Goal: Information Seeking & Learning: Learn about a topic

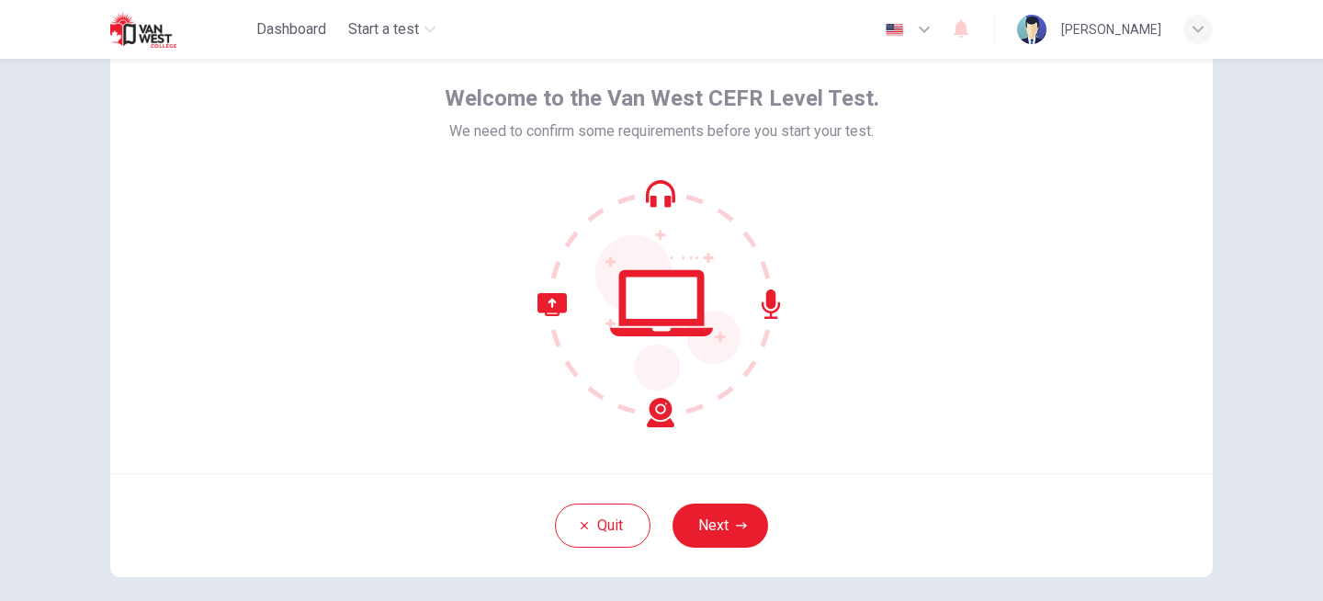
scroll to position [91, 0]
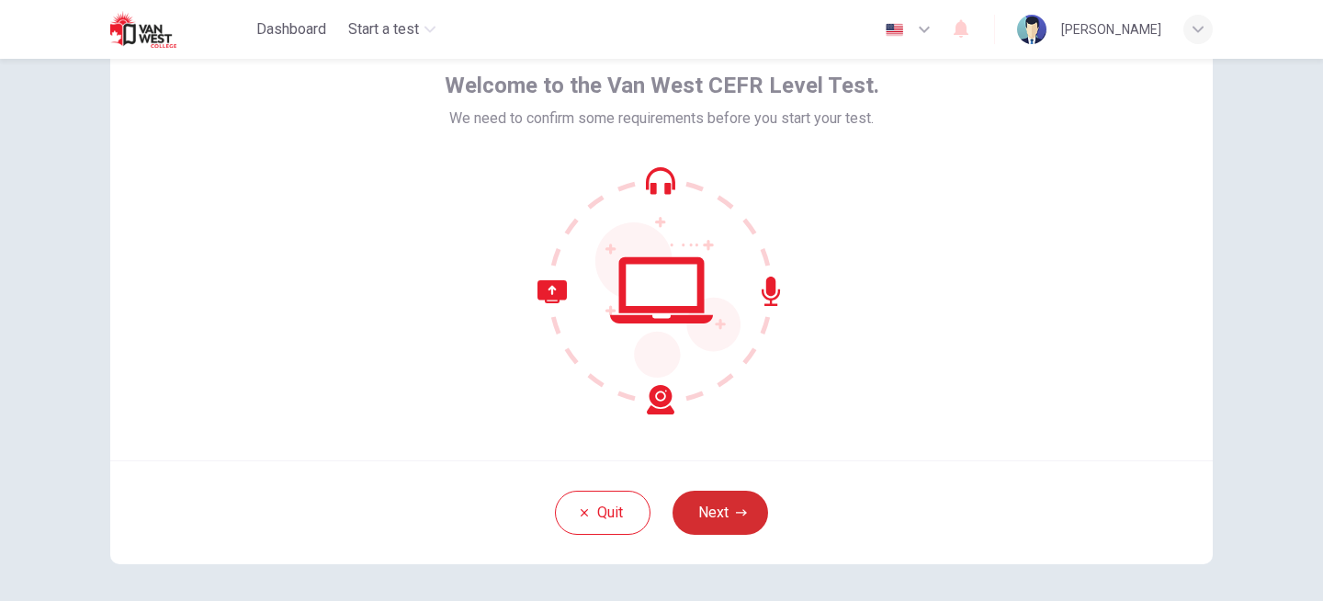
click at [732, 509] on button "Next" at bounding box center [720, 512] width 96 height 44
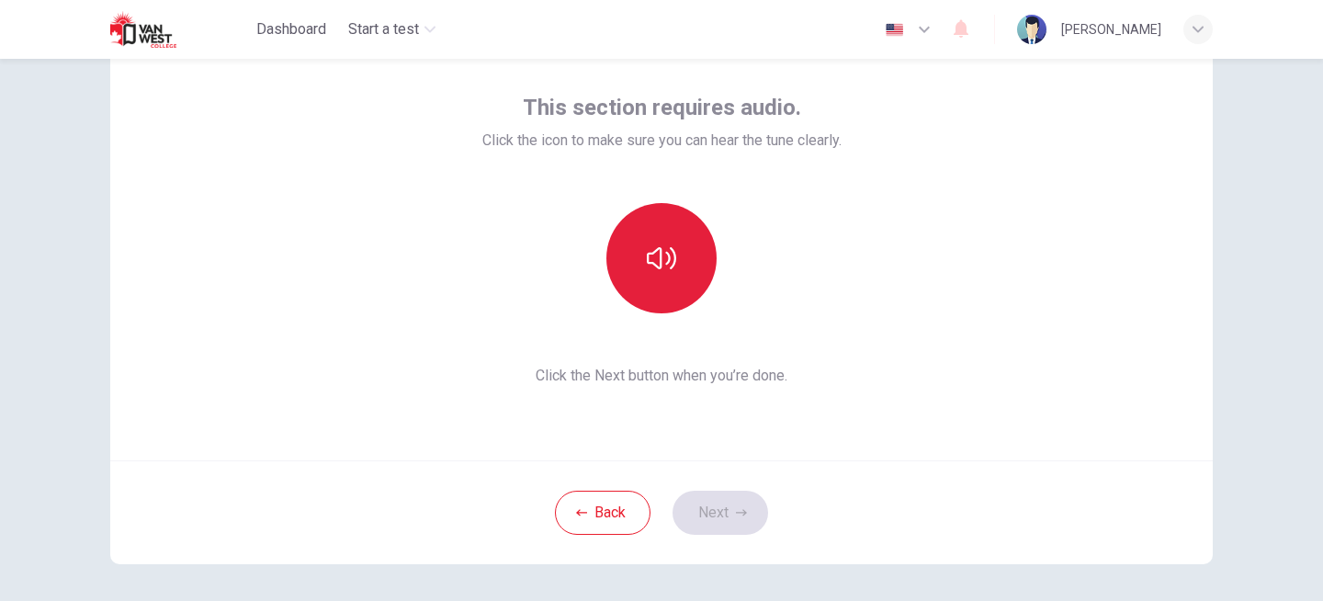
click at [644, 283] on button "button" at bounding box center [661, 258] width 110 height 110
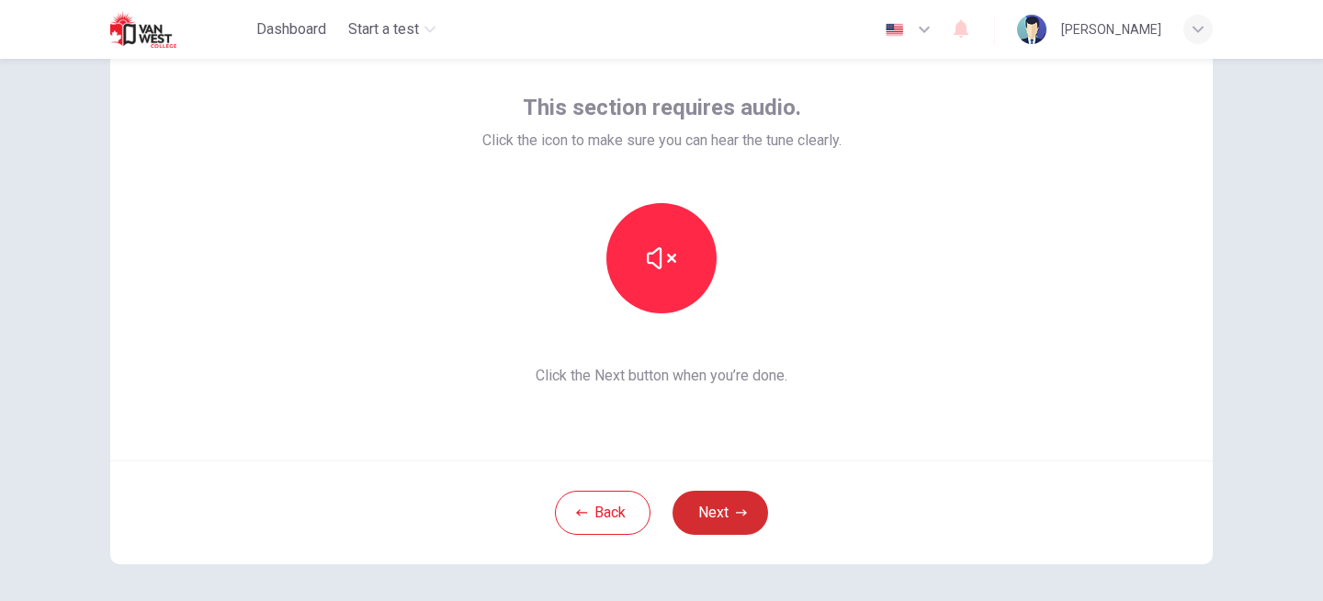
click at [736, 522] on button "Next" at bounding box center [720, 512] width 96 height 44
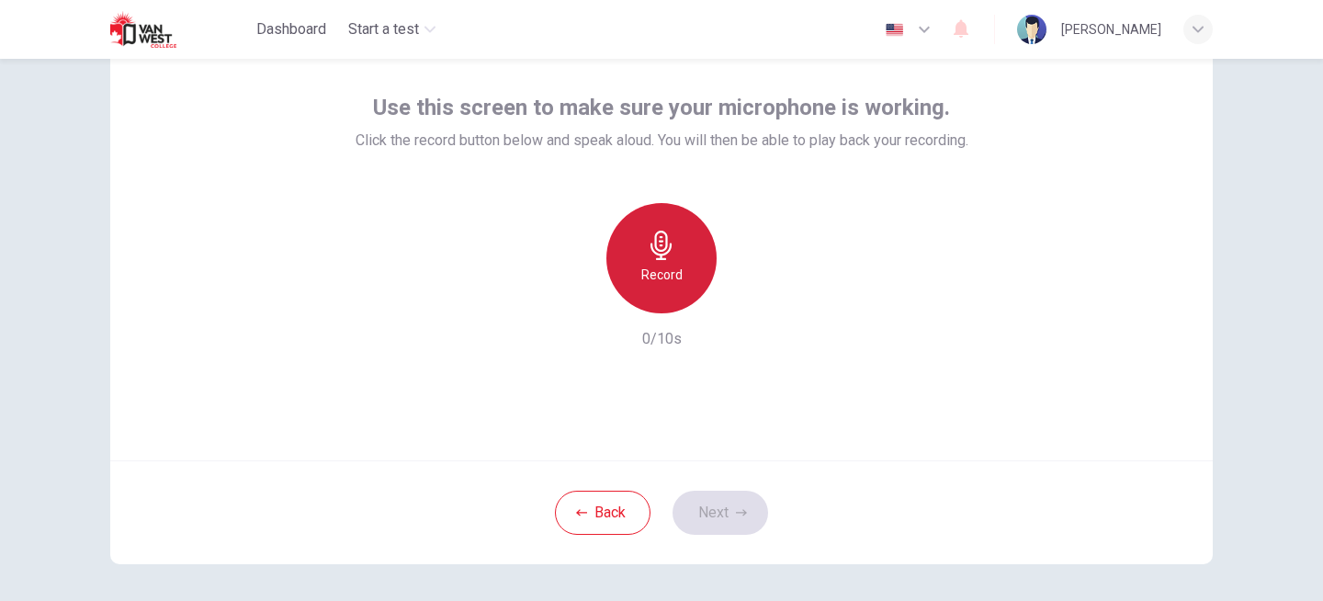
click at [657, 258] on icon "button" at bounding box center [660, 245] width 21 height 29
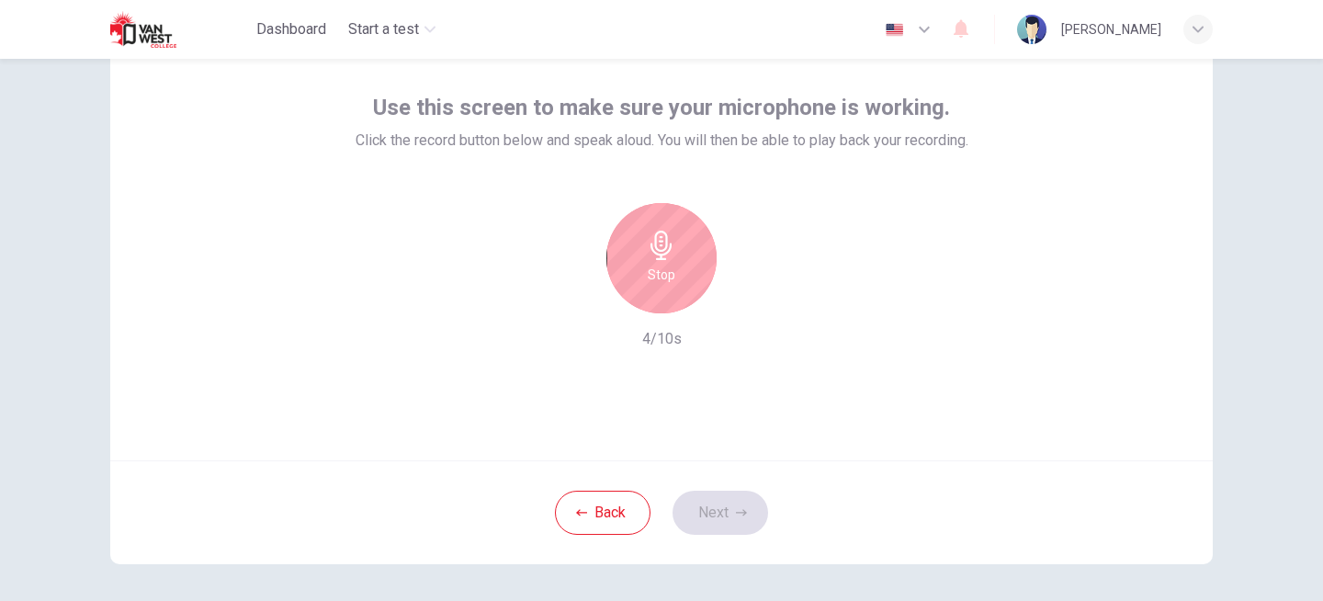
click at [657, 258] on icon "button" at bounding box center [660, 245] width 21 height 29
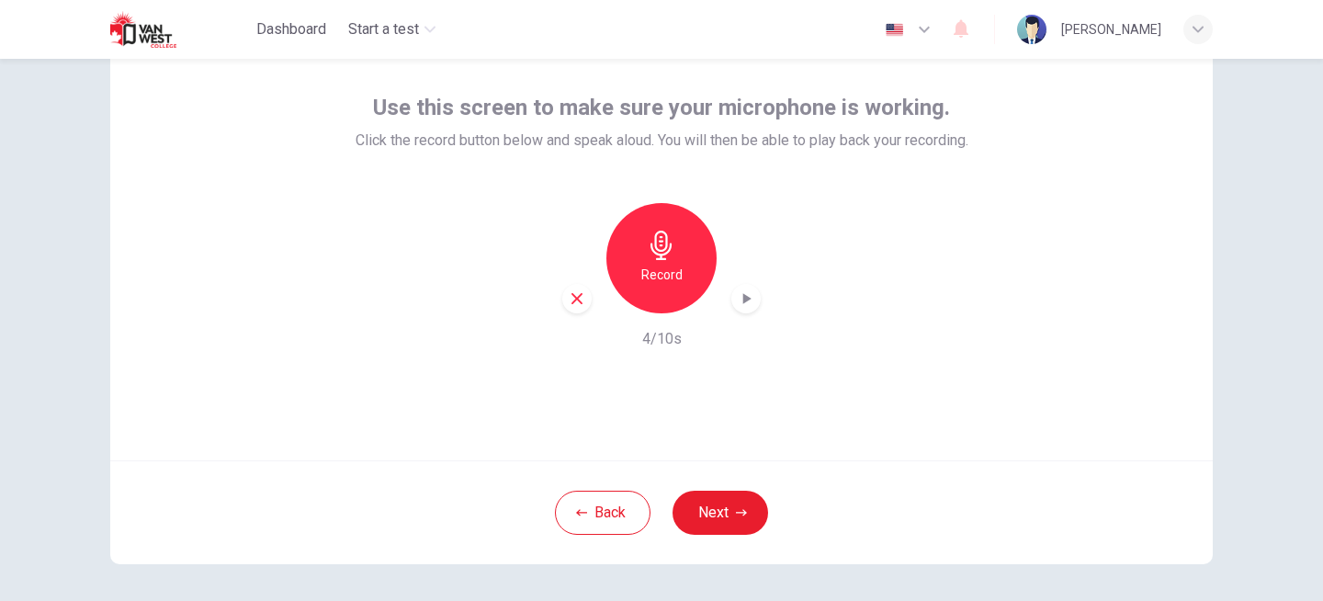
click at [748, 305] on icon "button" at bounding box center [746, 298] width 18 height 18
click at [749, 300] on icon "button" at bounding box center [745, 299] width 13 height 14
click at [710, 515] on button "Next" at bounding box center [720, 512] width 96 height 44
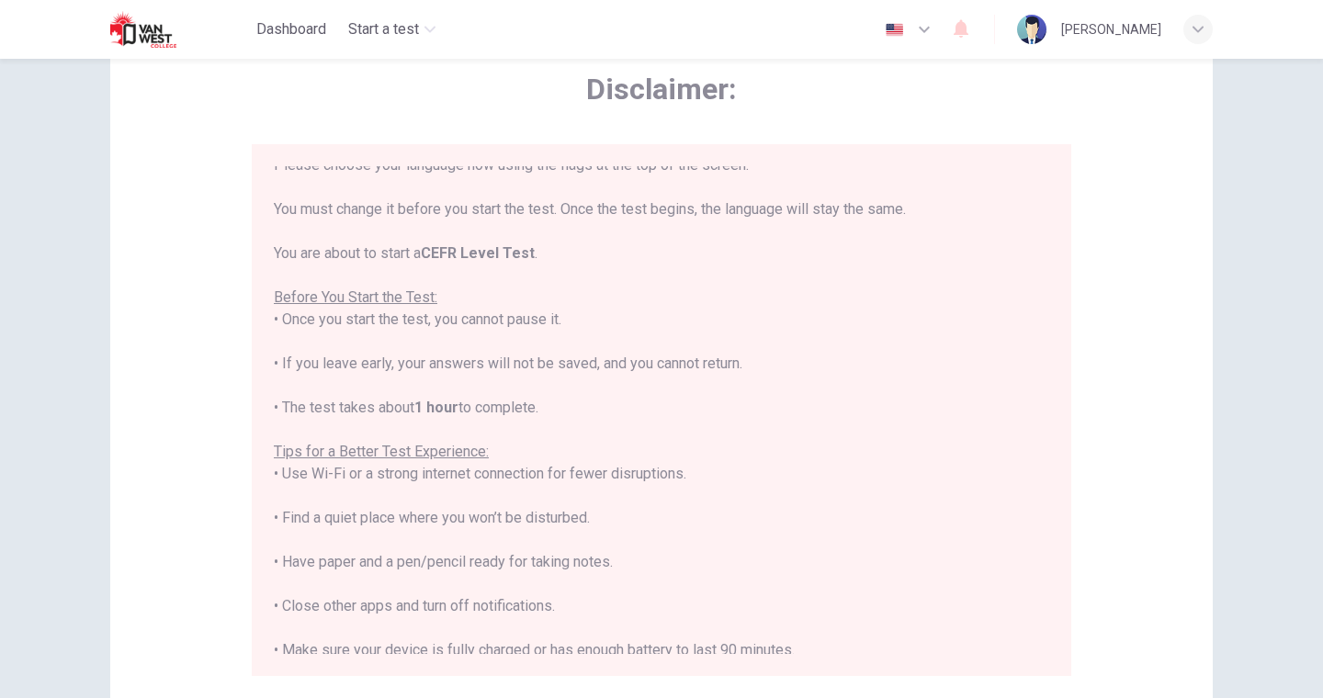
scroll to position [30, 0]
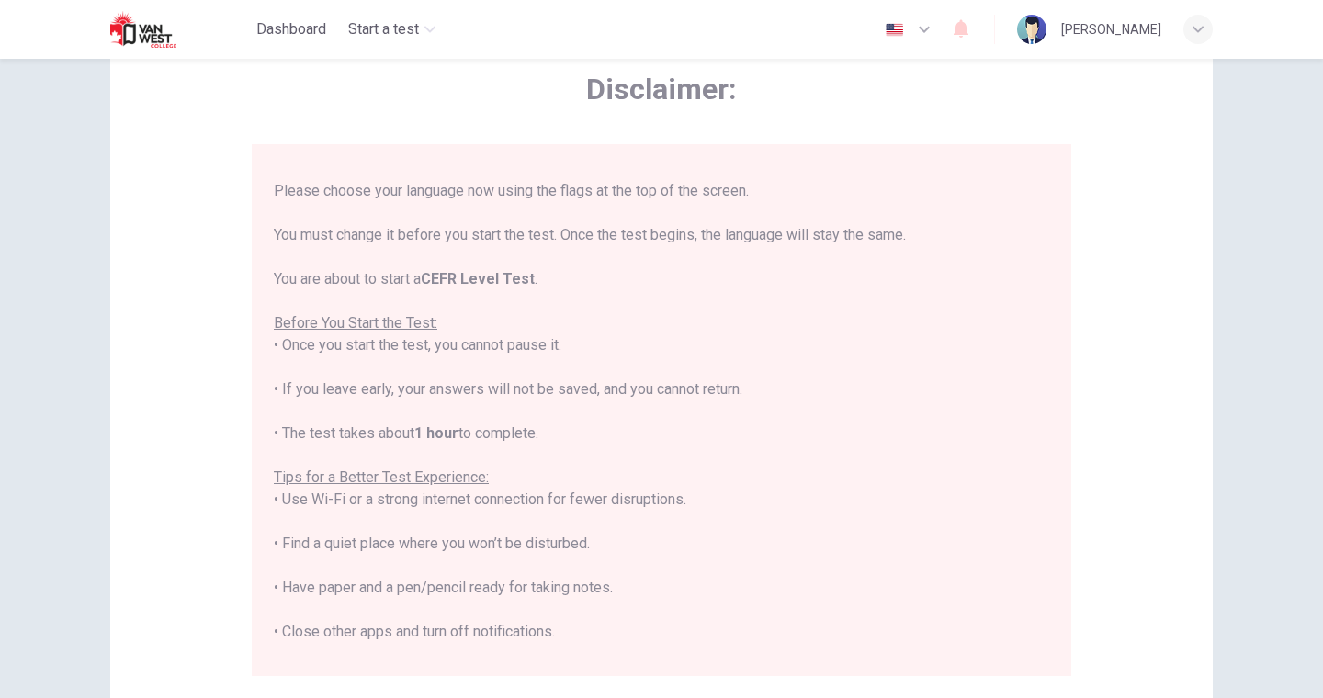
click at [928, 34] on button "button" at bounding box center [908, 29] width 67 height 37
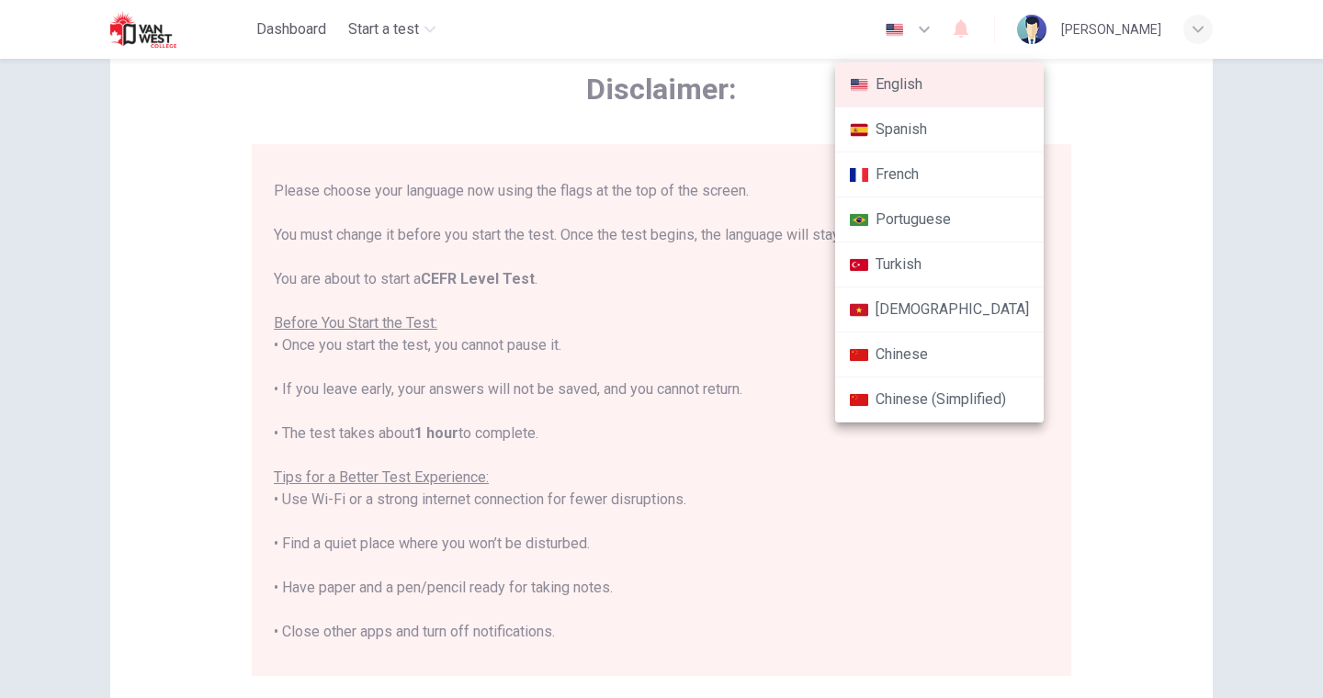
click at [1156, 270] on div at bounding box center [661, 349] width 1323 height 698
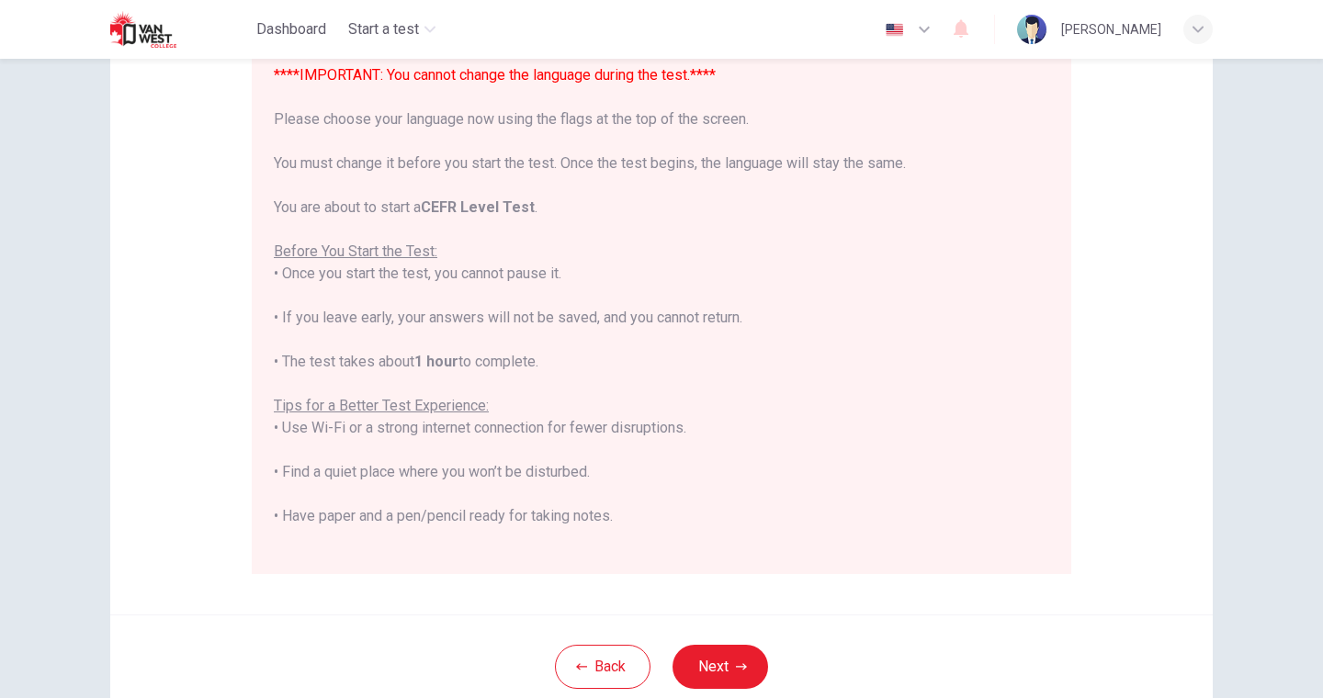
scroll to position [236, 0]
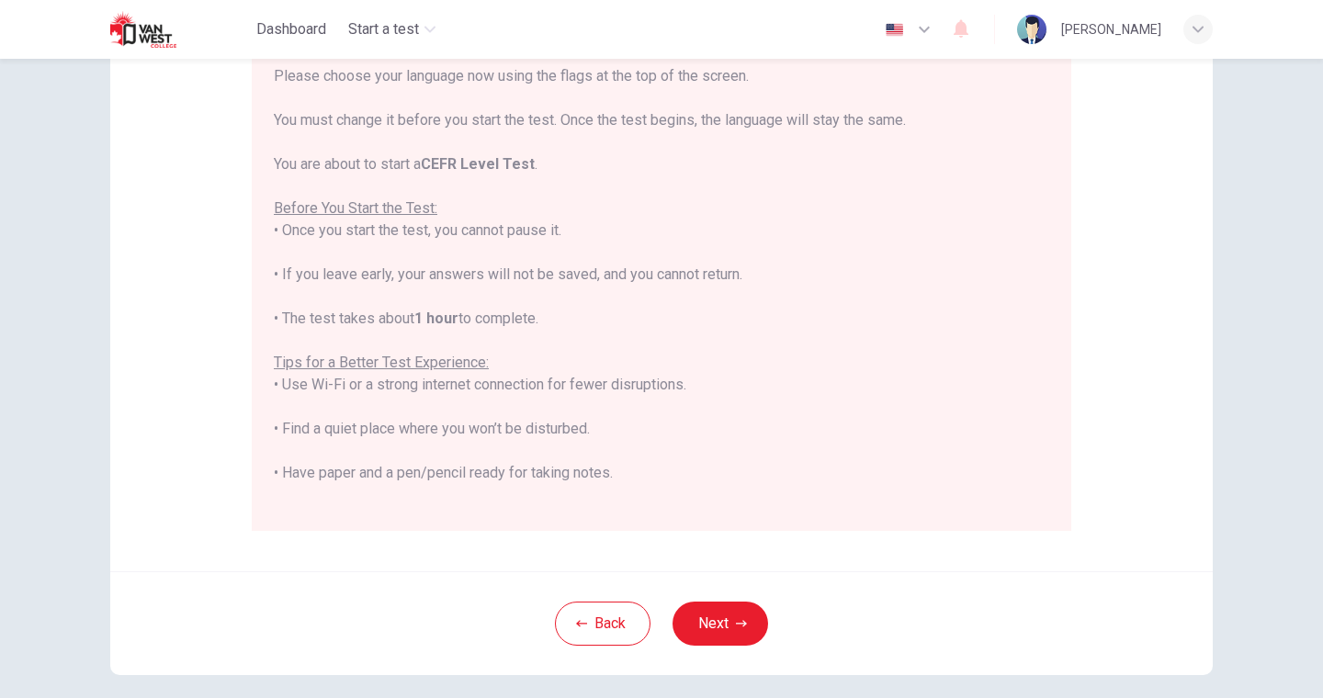
click at [935, 29] on icon "button" at bounding box center [924, 29] width 22 height 22
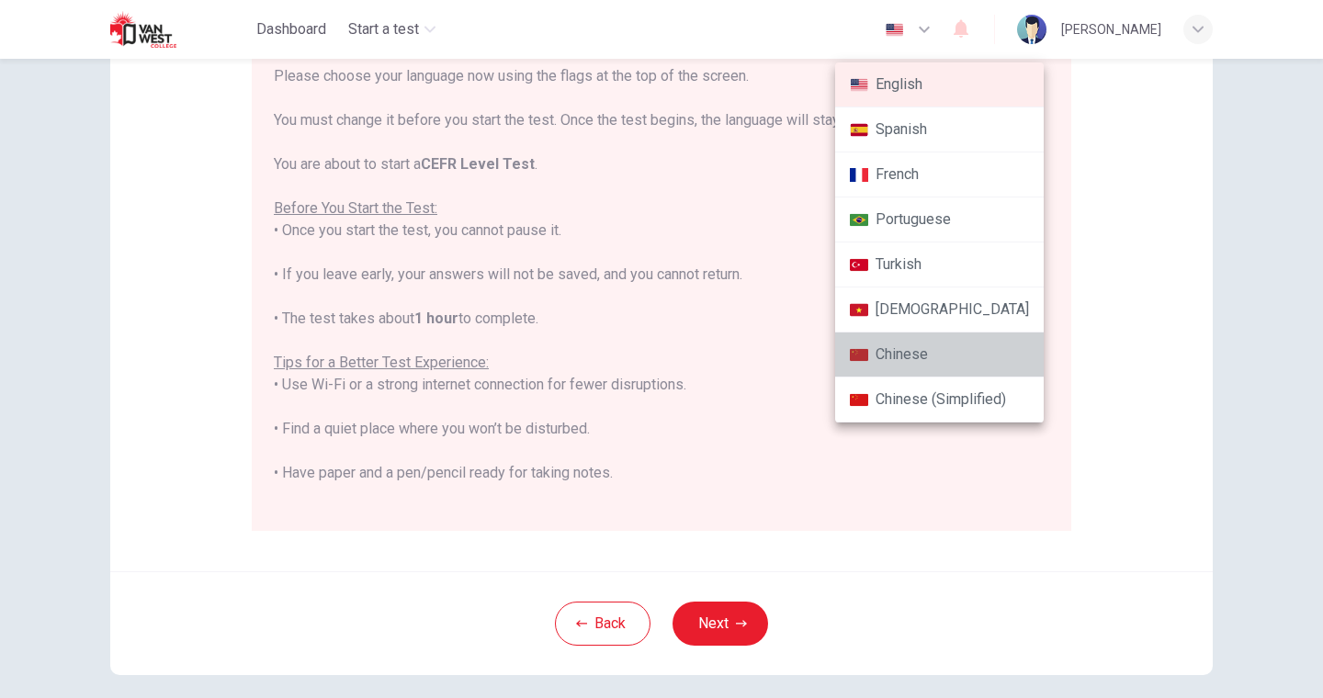
click at [944, 368] on li "Chinese" at bounding box center [939, 354] width 208 height 45
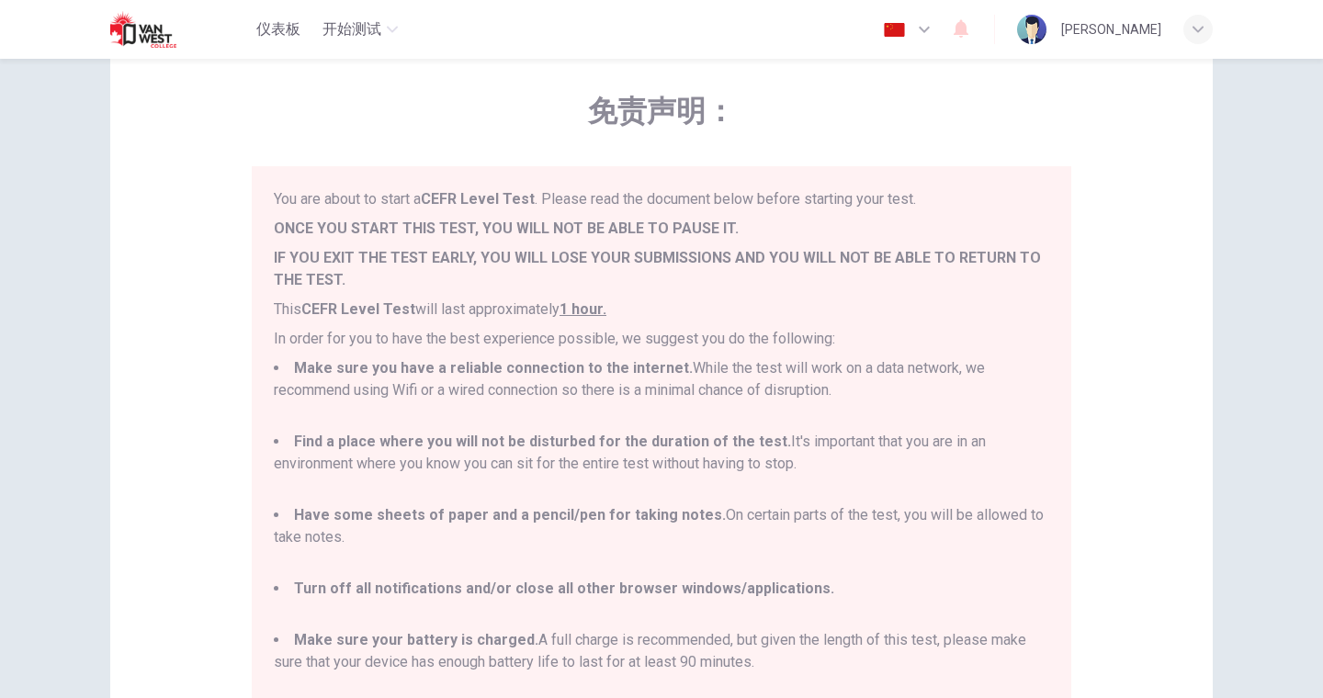
scroll to position [32, 0]
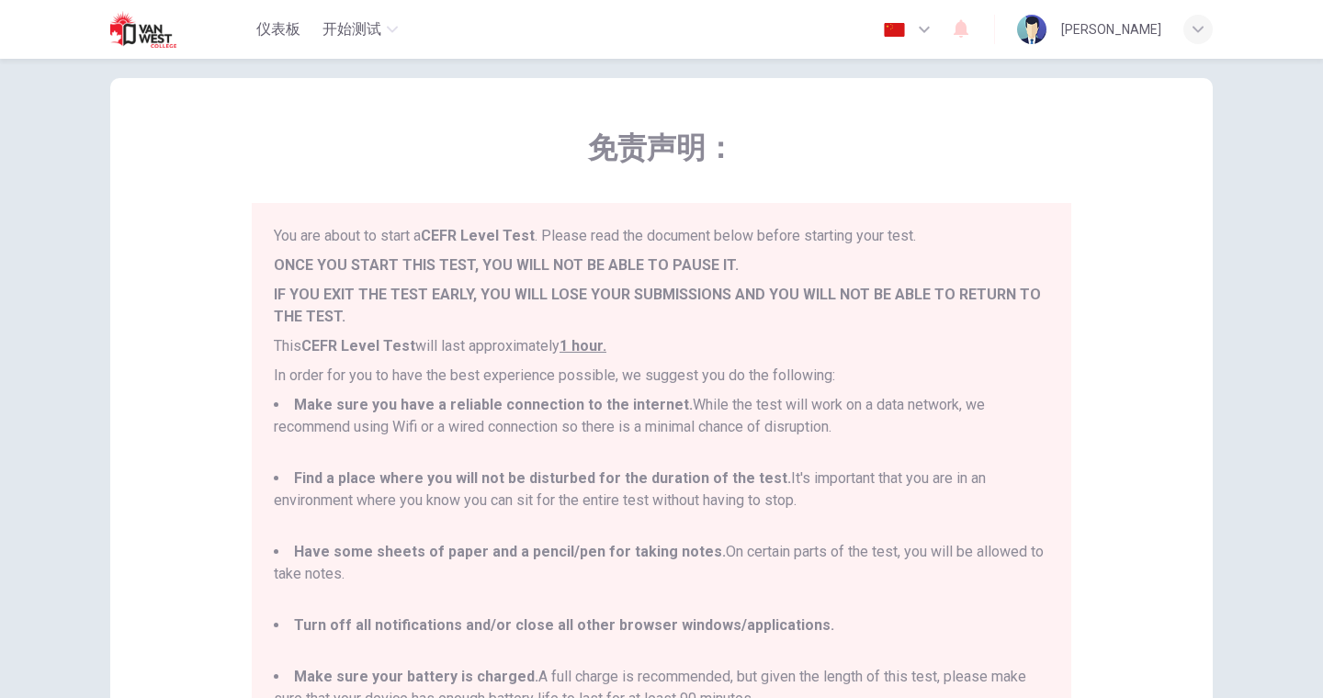
click at [935, 33] on icon "button" at bounding box center [924, 29] width 22 height 22
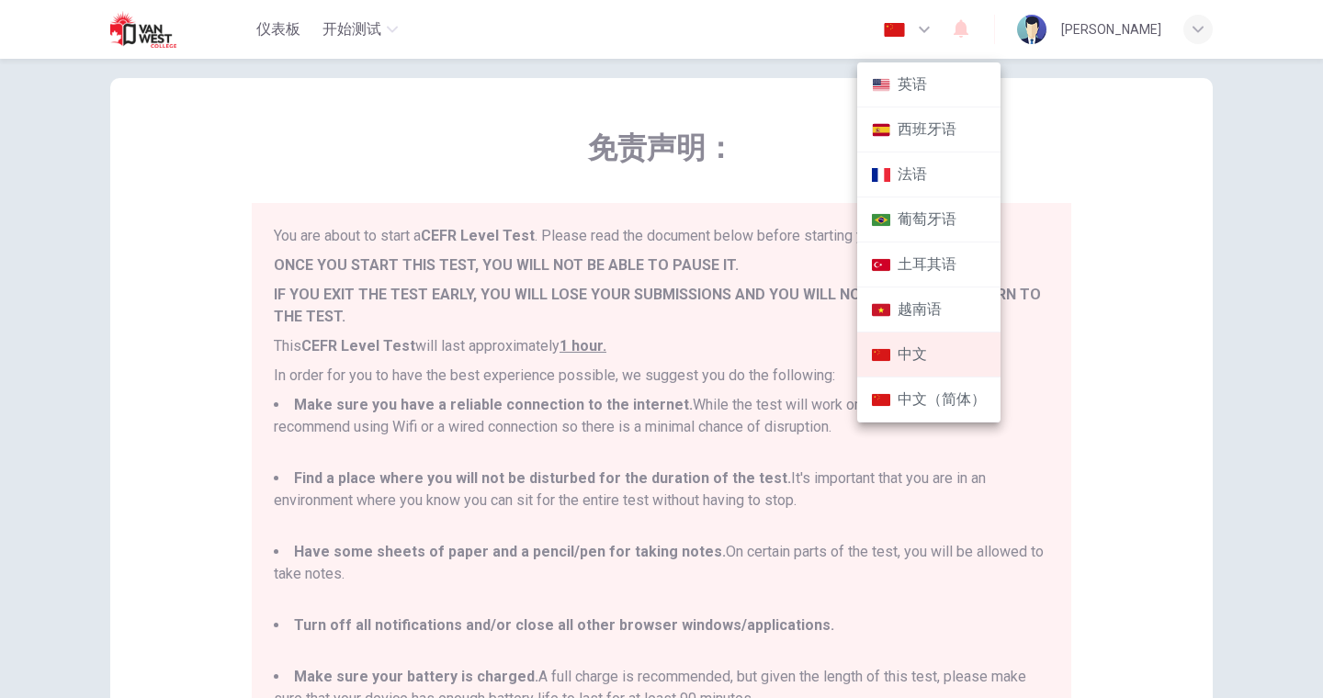
click at [925, 83] on li "英语" at bounding box center [928, 84] width 143 height 45
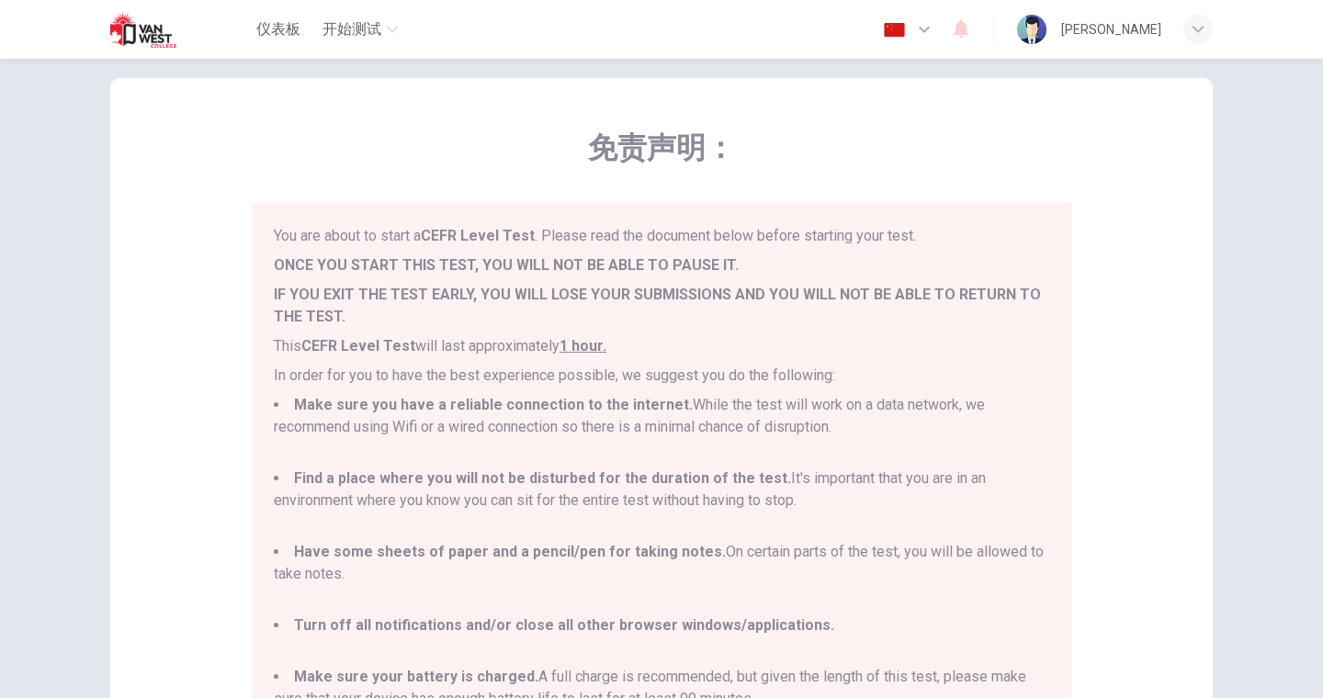
type input "en"
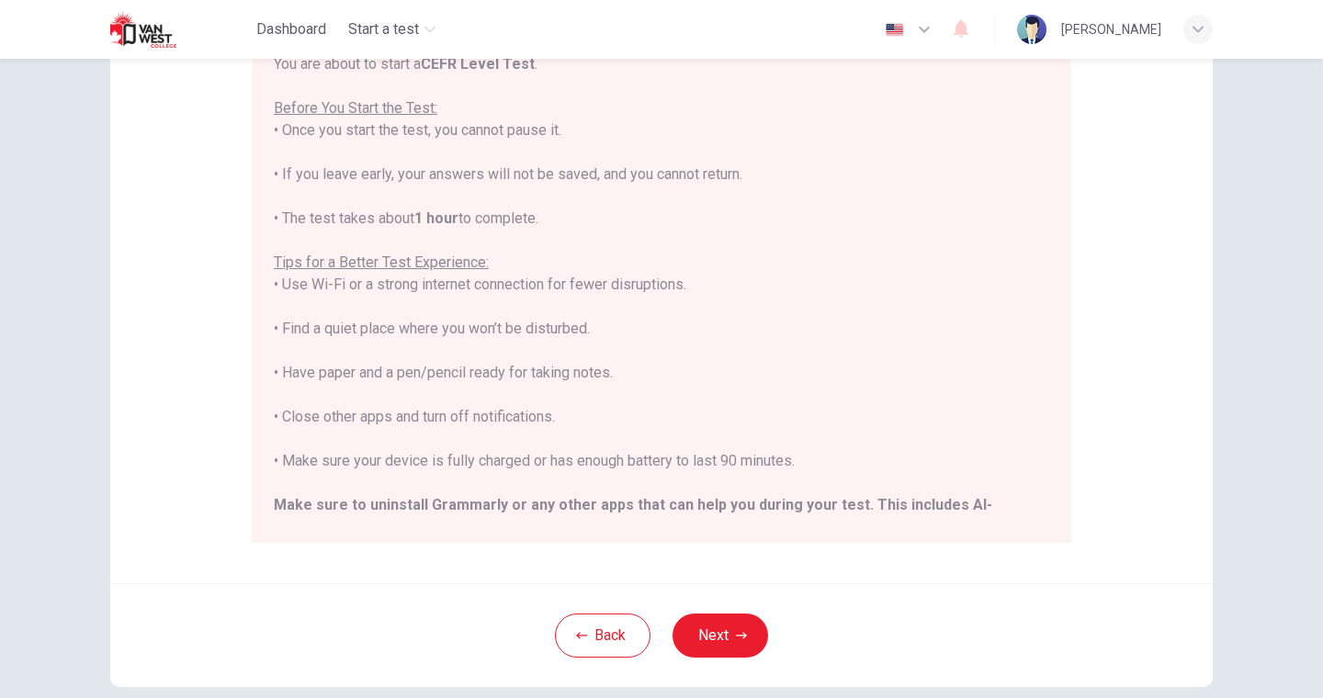
scroll to position [175, 0]
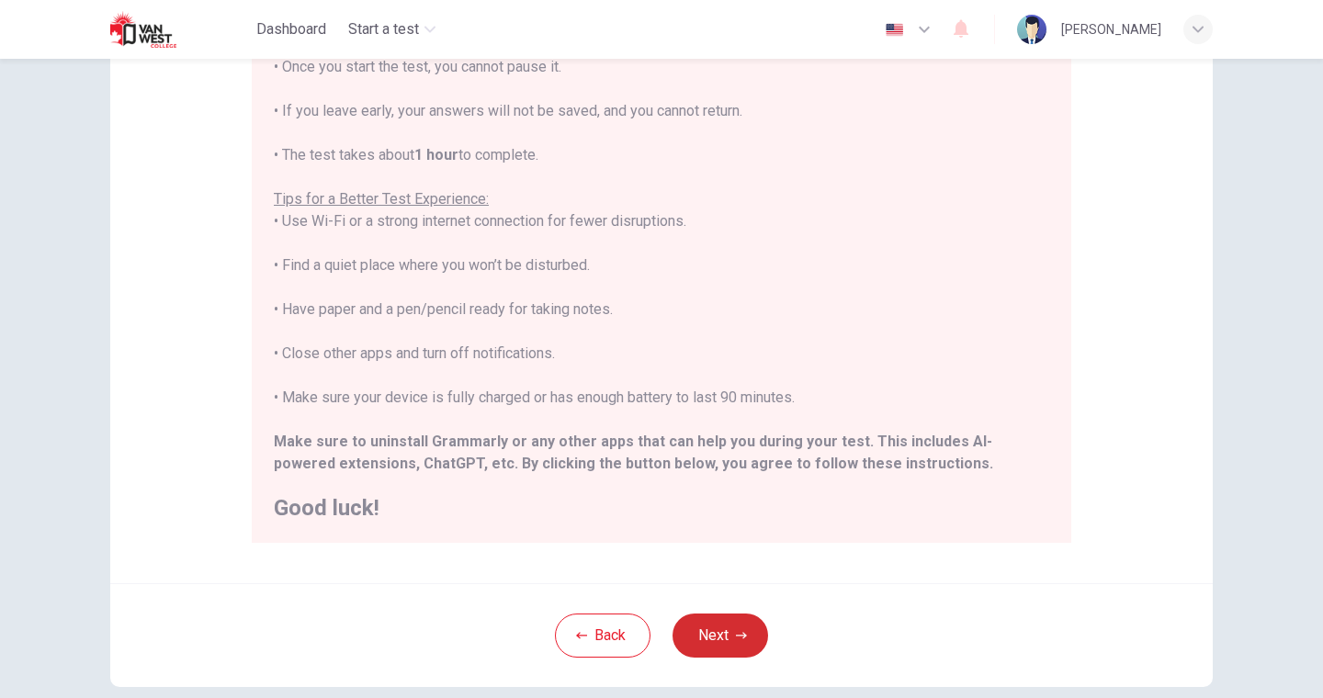
click at [727, 600] on button "Next" at bounding box center [720, 636] width 96 height 44
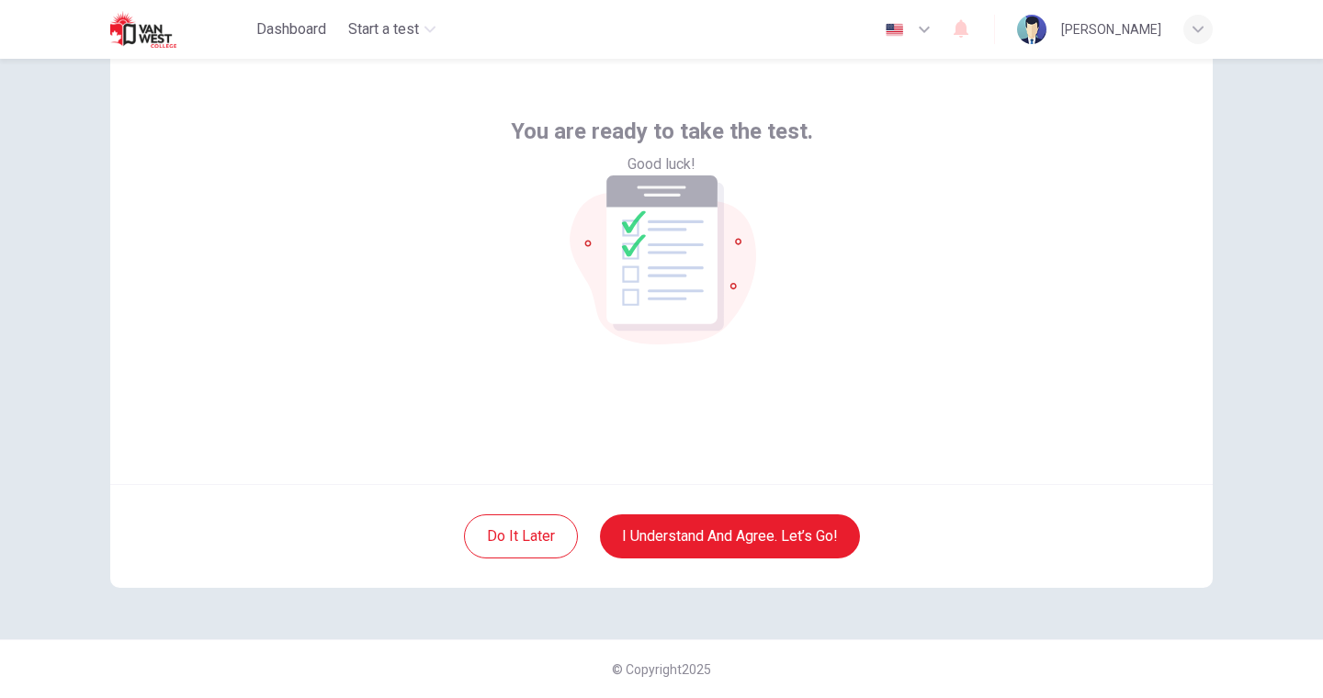
scroll to position [0, 0]
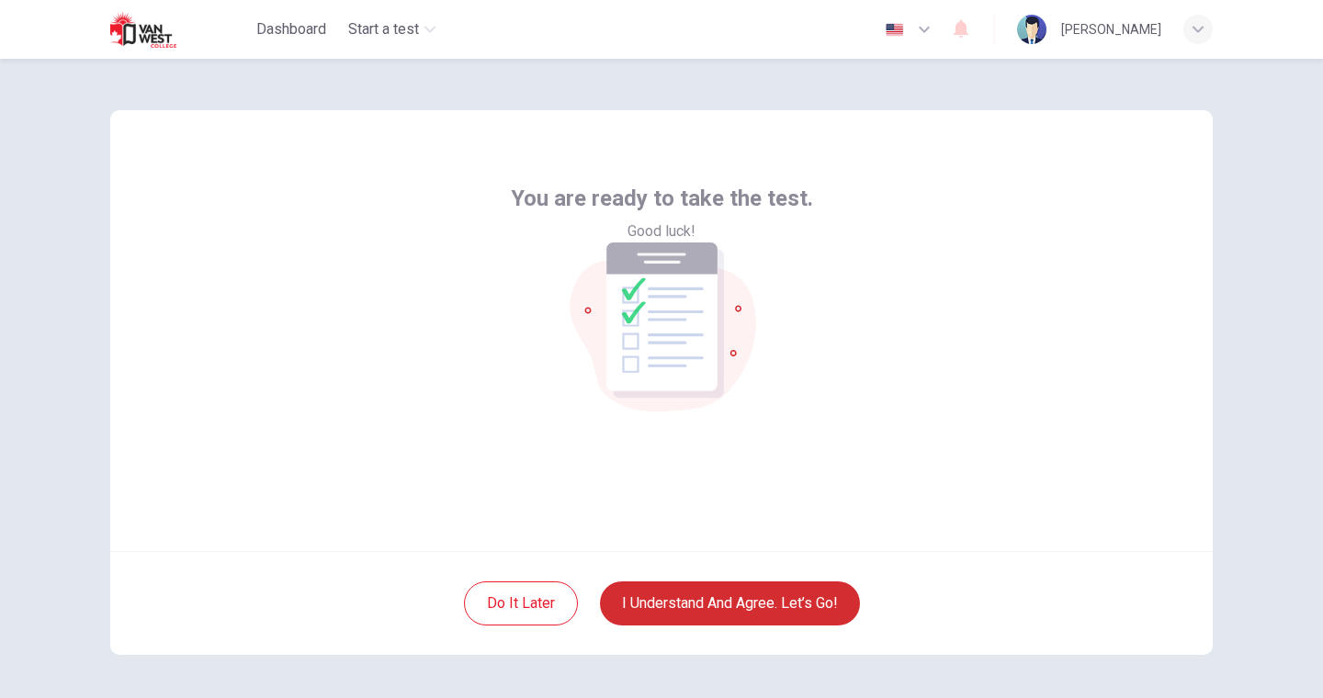
click at [749, 597] on button "I understand and agree. Let’s go!" at bounding box center [730, 603] width 260 height 44
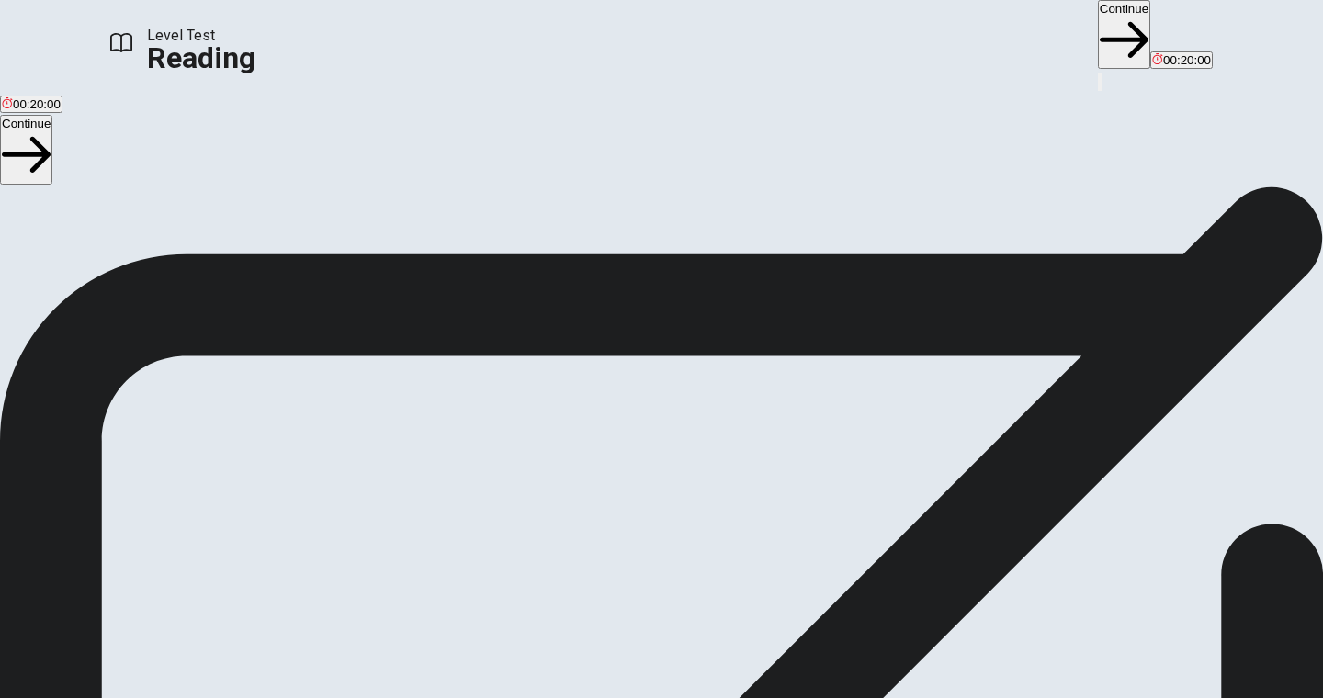
scroll to position [51, 0]
click at [1098, 34] on button "Continue" at bounding box center [1124, 34] width 52 height 69
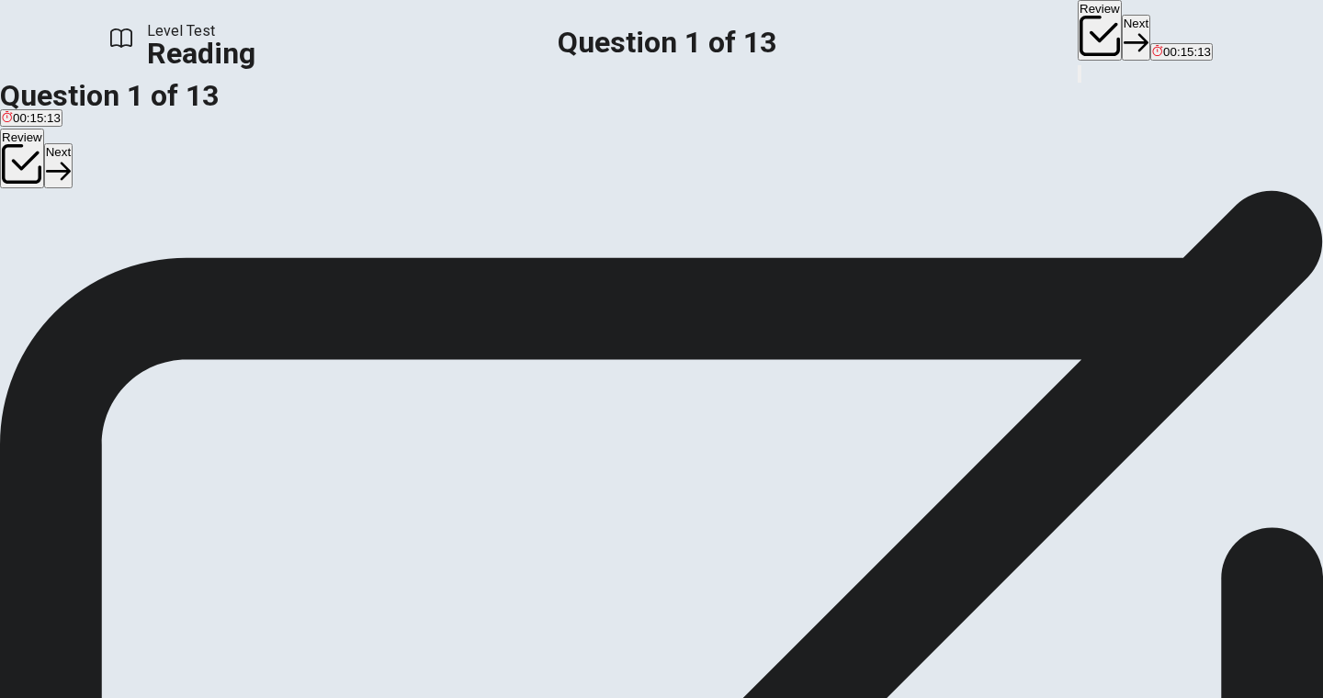
scroll to position [53, 0]
click at [157, 199] on span "The use of color in branding." at bounding box center [79, 204] width 155 height 14
click at [1121, 35] on button "Next" at bounding box center [1135, 37] width 28 height 45
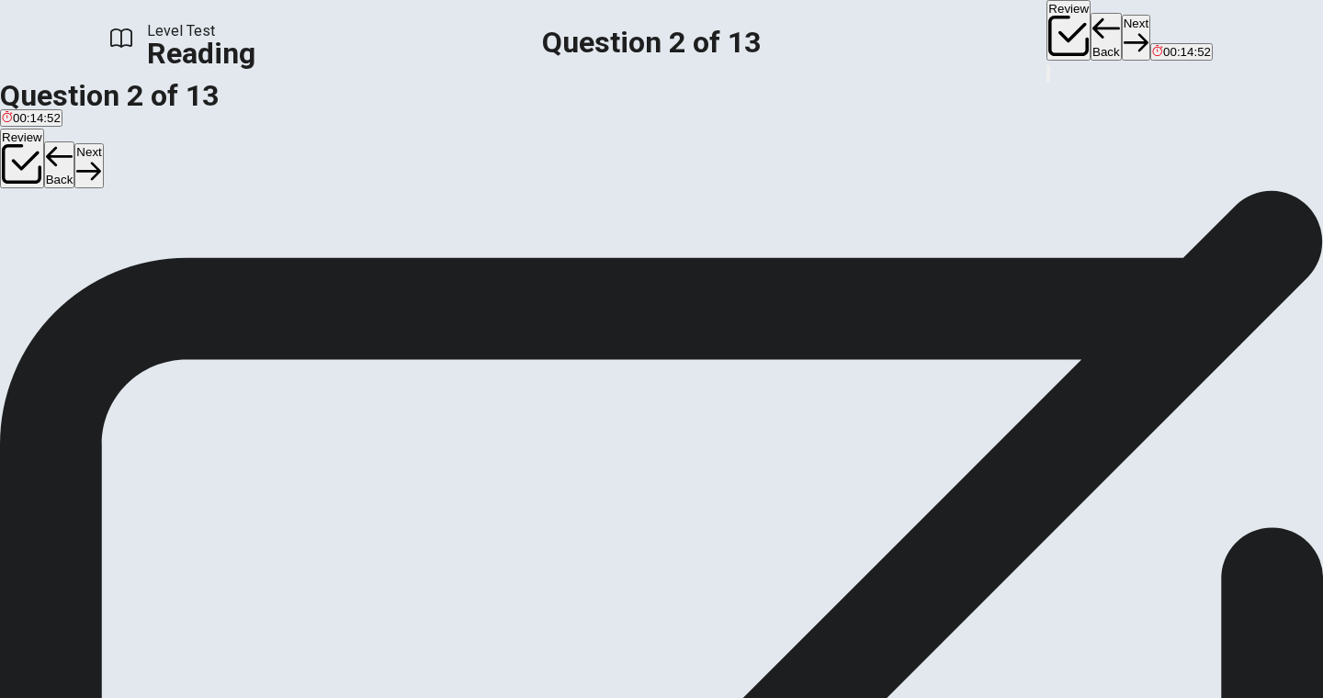
scroll to position [140, 0]
click at [423, 210] on span "It is associated with excitement and urgency." at bounding box center [479, 204] width 242 height 14
click at [1121, 35] on button "Next" at bounding box center [1135, 37] width 28 height 45
click at [67, 230] on div "B" at bounding box center [48, 223] width 37 height 14
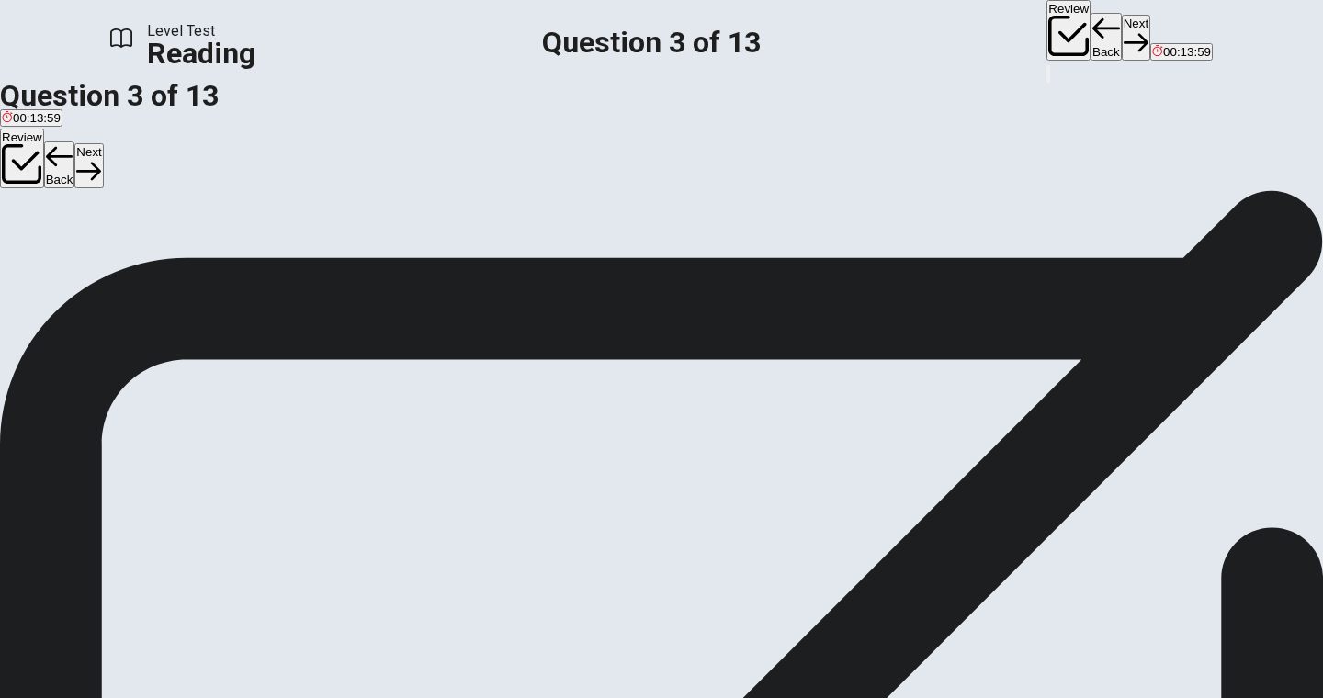
click at [1121, 28] on button "Next" at bounding box center [1135, 37] width 28 height 45
click at [668, 180] on span "The meaning of colors can vary depending on the culture." at bounding box center [824, 173] width 312 height 14
click at [1090, 28] on button "Back" at bounding box center [1105, 37] width 31 height 48
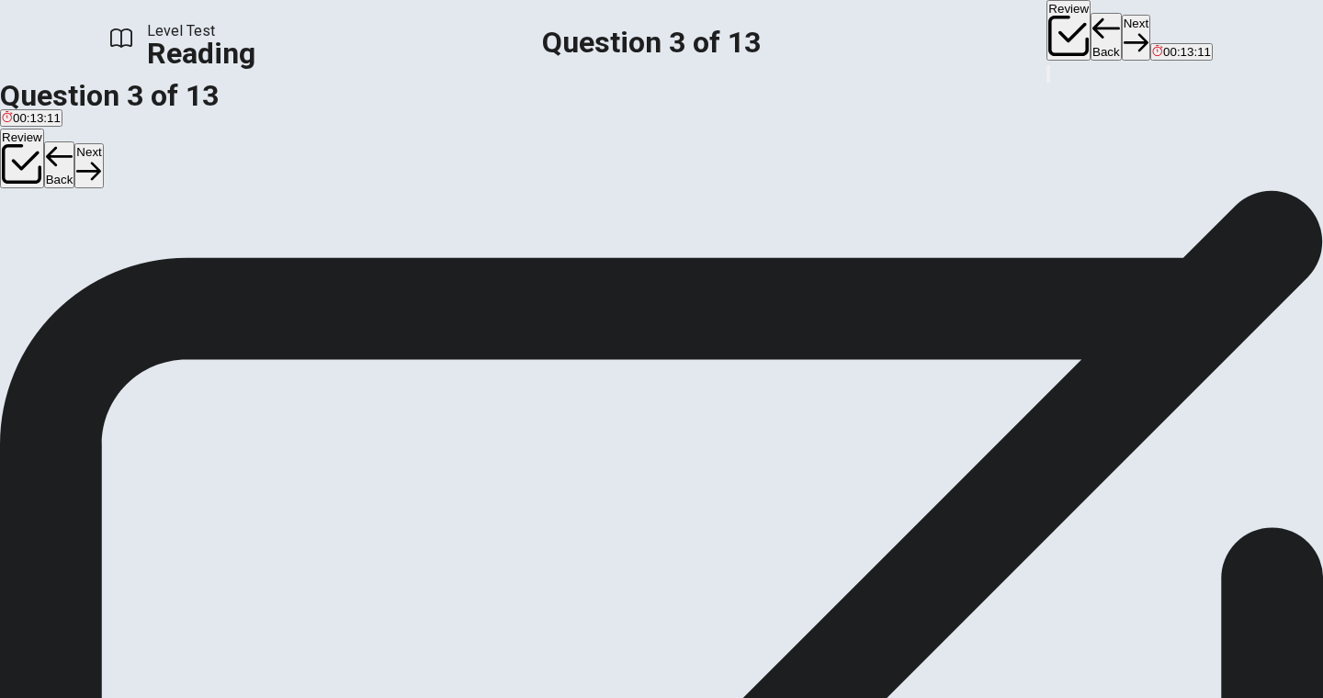
click at [1090, 28] on button "Back" at bounding box center [1105, 37] width 31 height 48
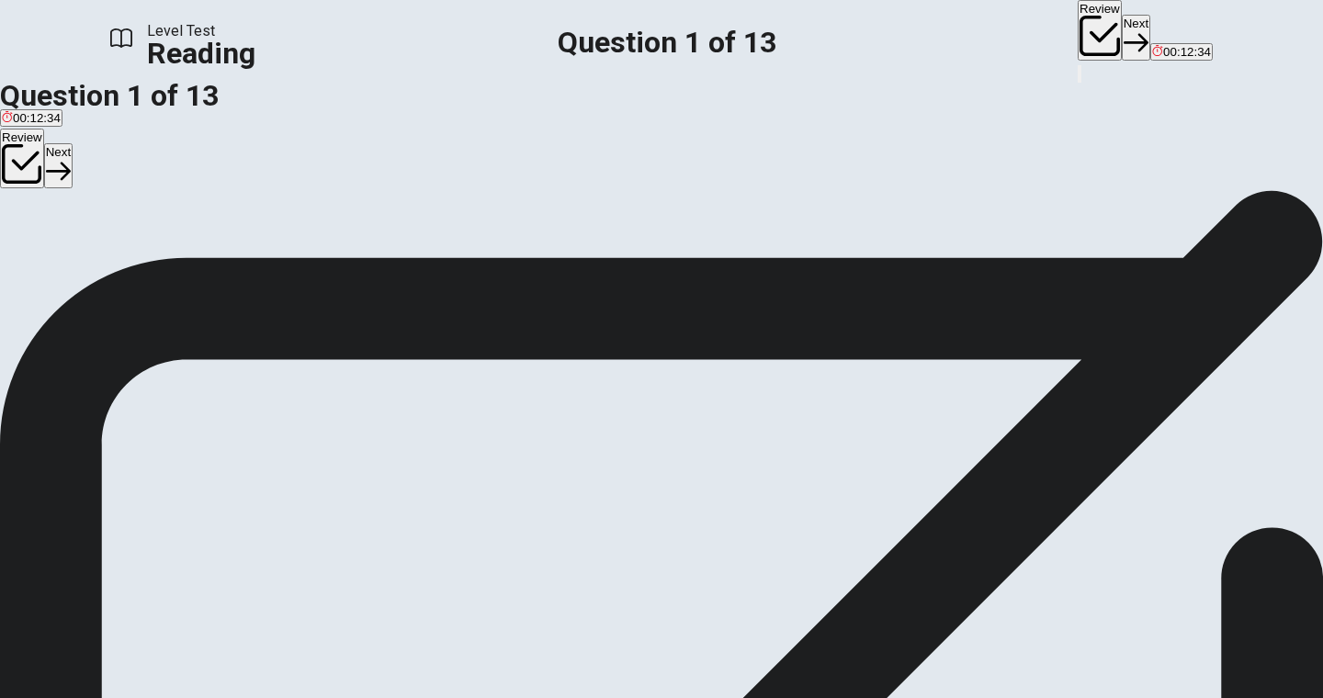
scroll to position [47, 0]
click at [1121, 41] on button "Next" at bounding box center [1135, 37] width 28 height 45
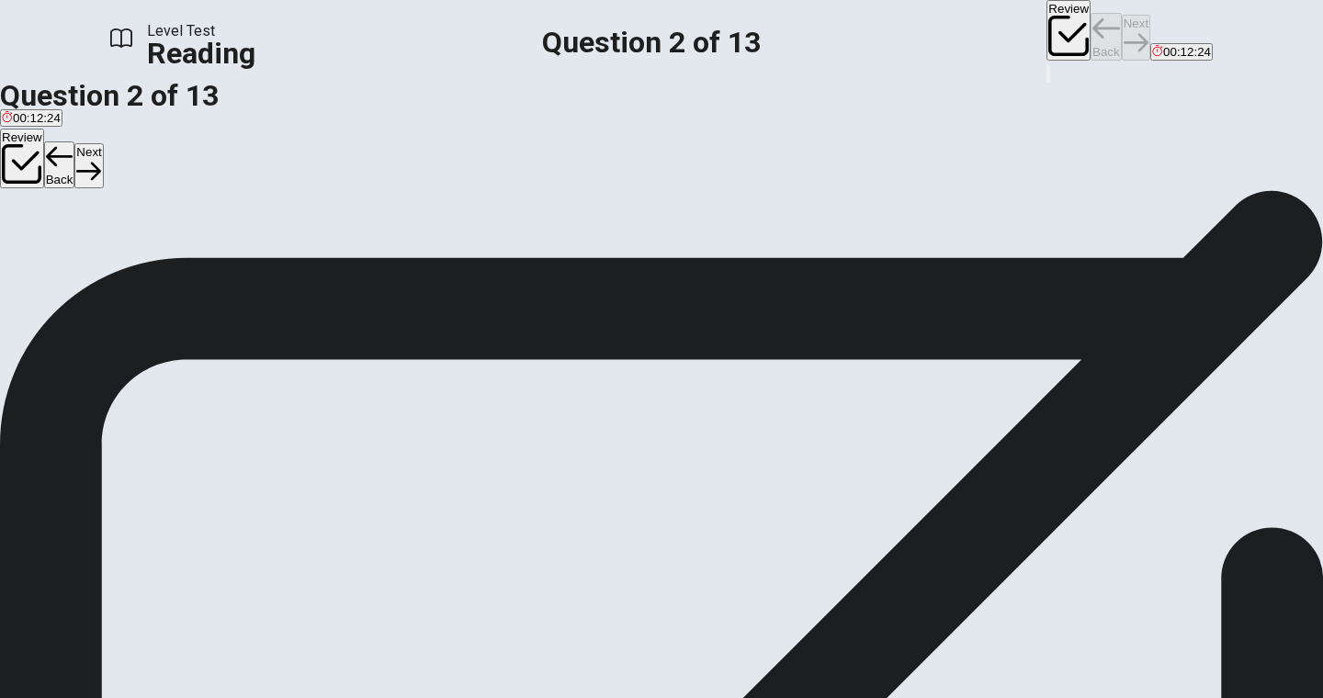
click at [1046, 41] on div "Review Back Next 00:12:24" at bounding box center [1129, 31] width 166 height 62
click at [1121, 28] on button "Next" at bounding box center [1135, 37] width 28 height 45
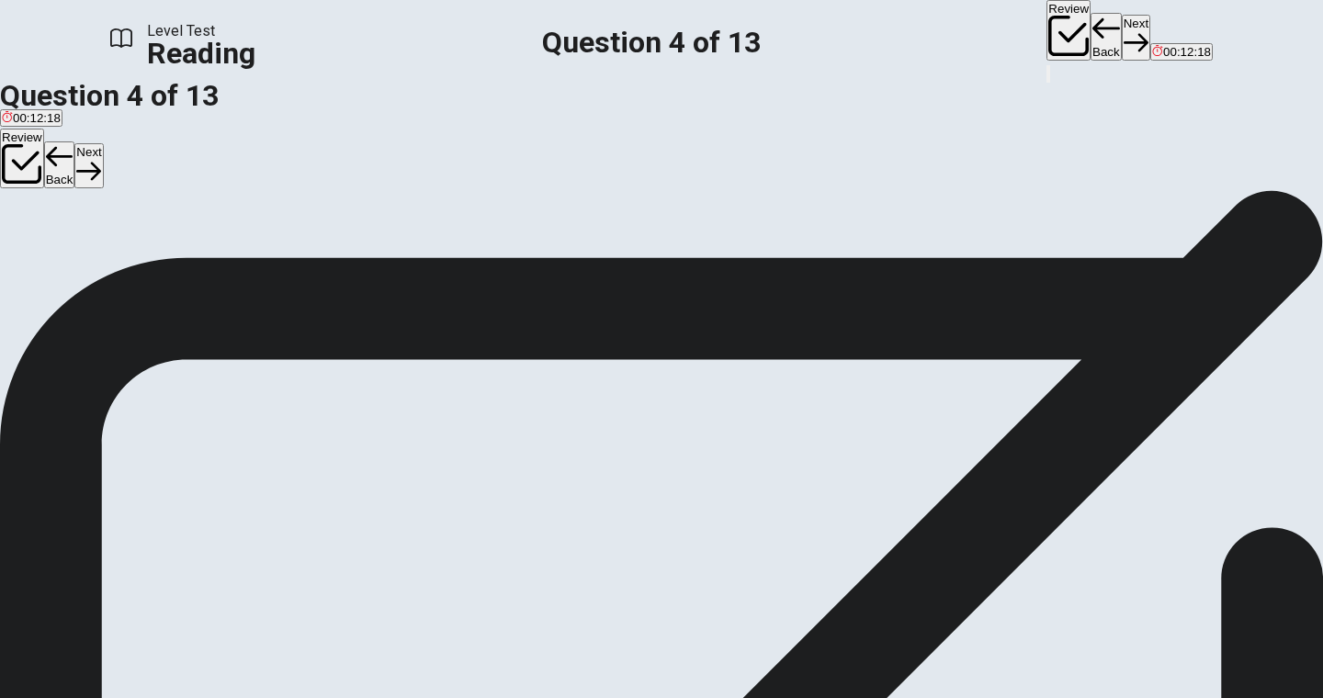
click at [1121, 28] on button "Next" at bounding box center [1135, 37] width 28 height 45
click at [249, 217] on span "Green – wealth" at bounding box center [207, 210] width 83 height 14
click at [1121, 27] on button "Next" at bounding box center [1135, 37] width 28 height 45
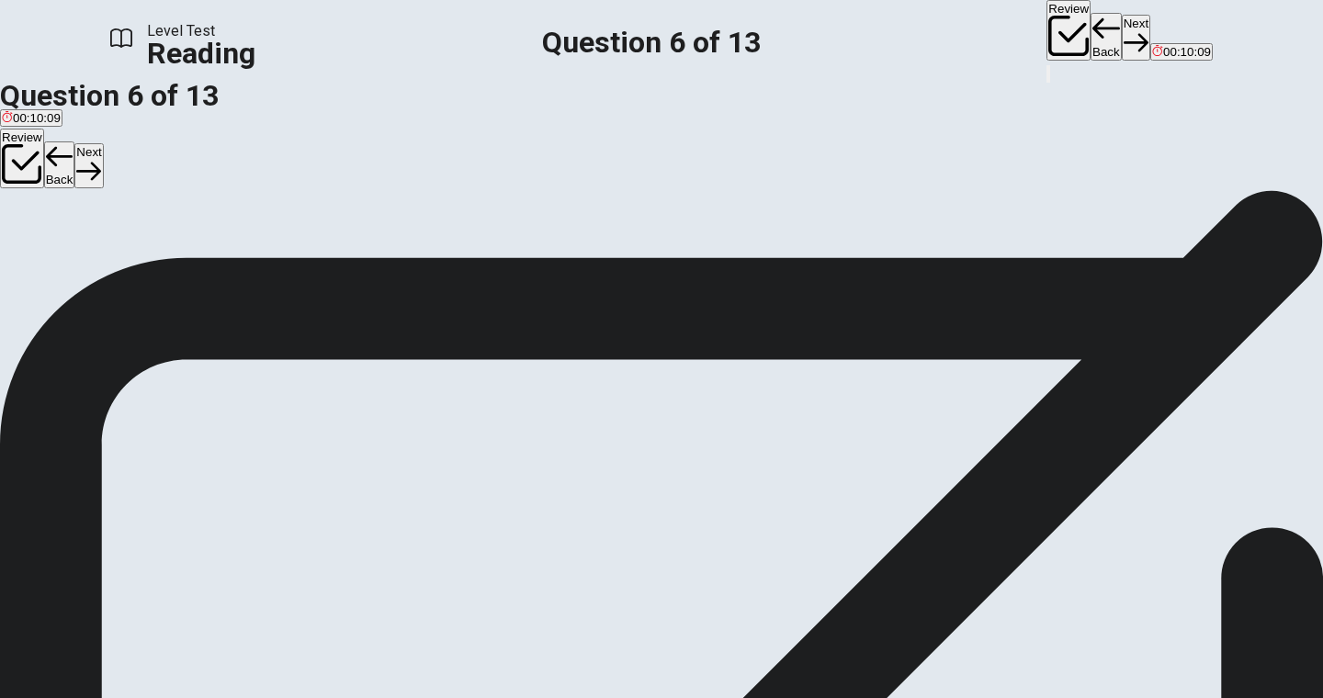
click at [466, 477] on input at bounding box center [386, 485] width 159 height 17
click at [1121, 20] on button "Next" at bounding box center [1135, 37] width 28 height 45
click at [475, 217] on span "It should be used in moderation to avoid negative reactions." at bounding box center [457, 210] width 323 height 14
click at [1121, 23] on button "Next" at bounding box center [1135, 37] width 28 height 45
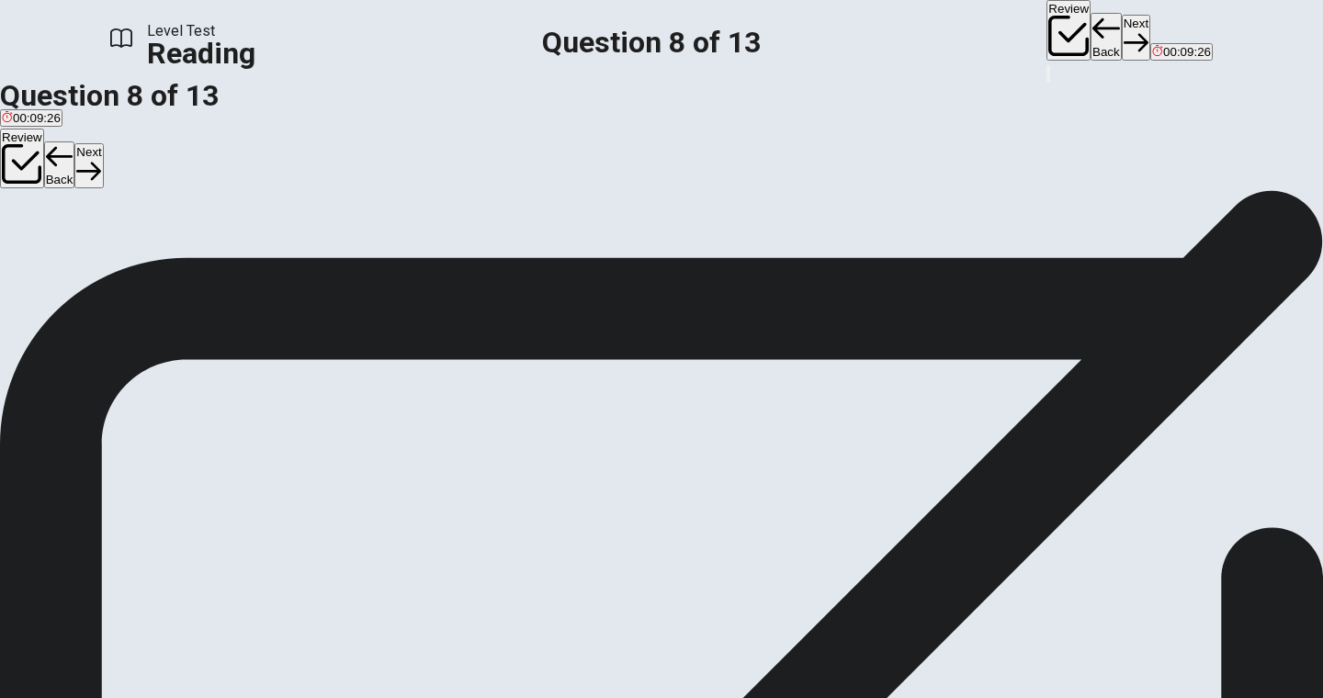
scroll to position [253, 0]
click at [93, 219] on button "C Blue" at bounding box center [78, 202] width 28 height 31
click at [1121, 22] on button "Next" at bounding box center [1135, 37] width 28 height 45
click at [383, 217] on span "It represents health and nature, making it ideal for eco-friendly brands." at bounding box center [438, 210] width 380 height 14
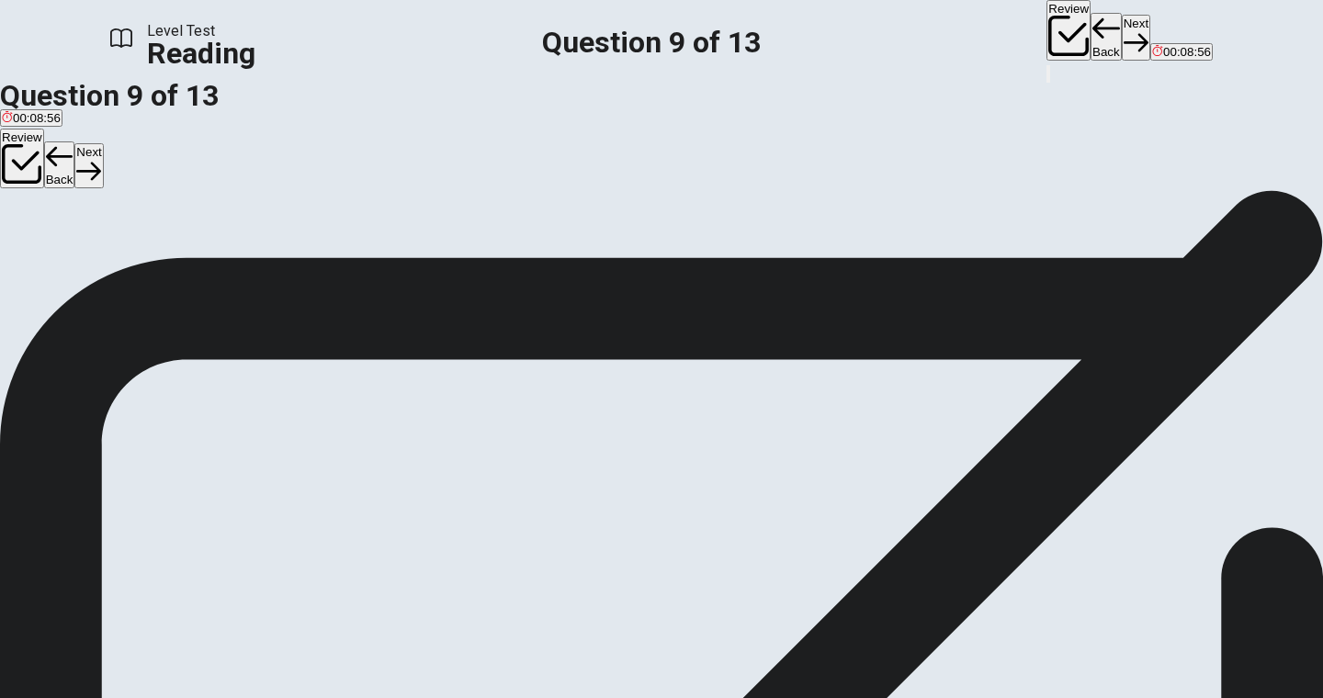
click at [1121, 41] on button "Next" at bounding box center [1135, 37] width 28 height 45
click at [332, 217] on span "It is associated with luxury in Western cultures but may have negative meanings…" at bounding box center [489, 210] width 496 height 14
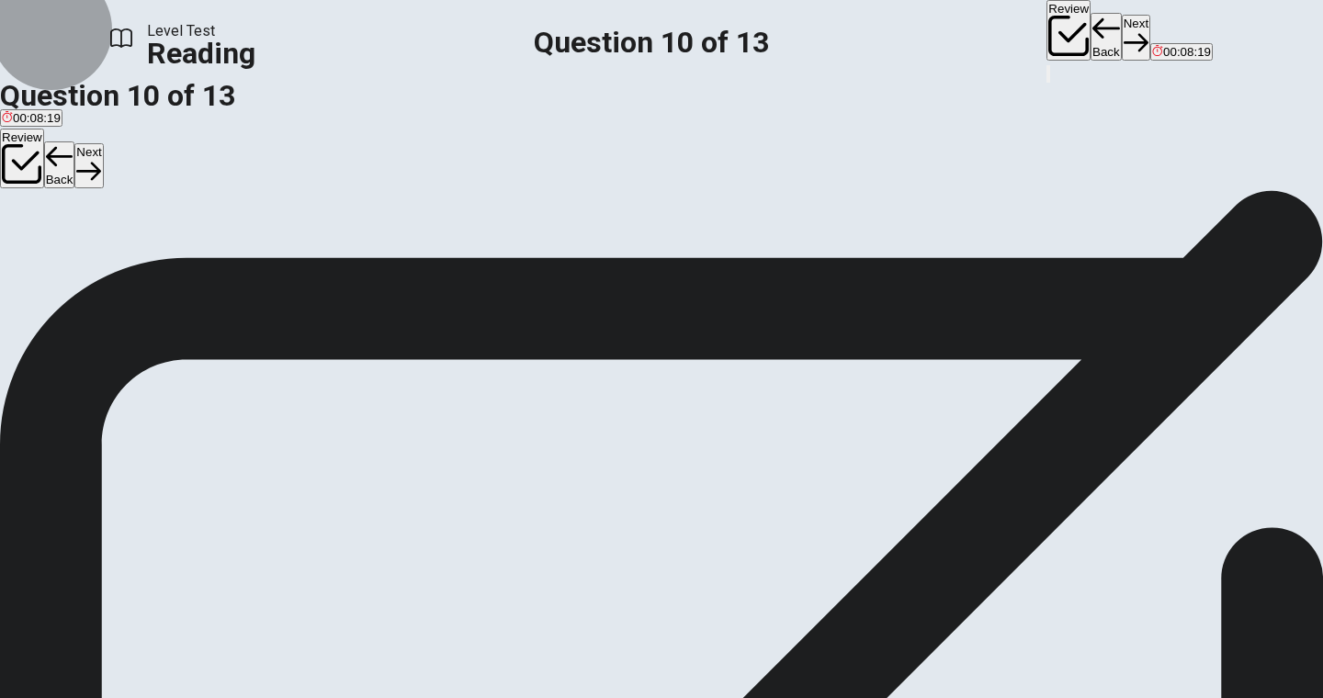
click at [1121, 42] on button "Next" at bounding box center [1135, 37] width 28 height 45
click at [642, 217] on span "Yellow being used carefully to avoid overstimulation." at bounding box center [783, 210] width 283 height 14
click at [1123, 34] on icon "button" at bounding box center [1135, 43] width 25 height 18
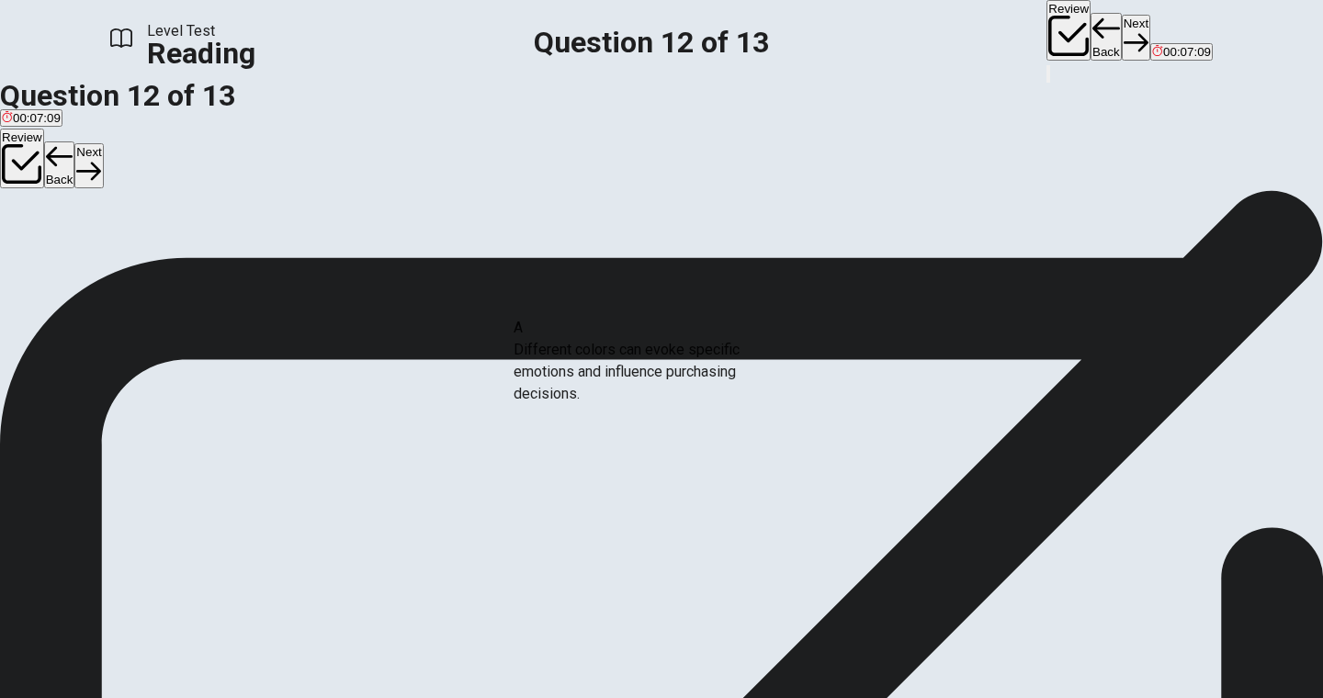
drag, startPoint x: 180, startPoint y: 345, endPoint x: 555, endPoint y: 372, distance: 375.7
drag, startPoint x: 253, startPoint y: 363, endPoint x: 588, endPoint y: 386, distance: 336.0
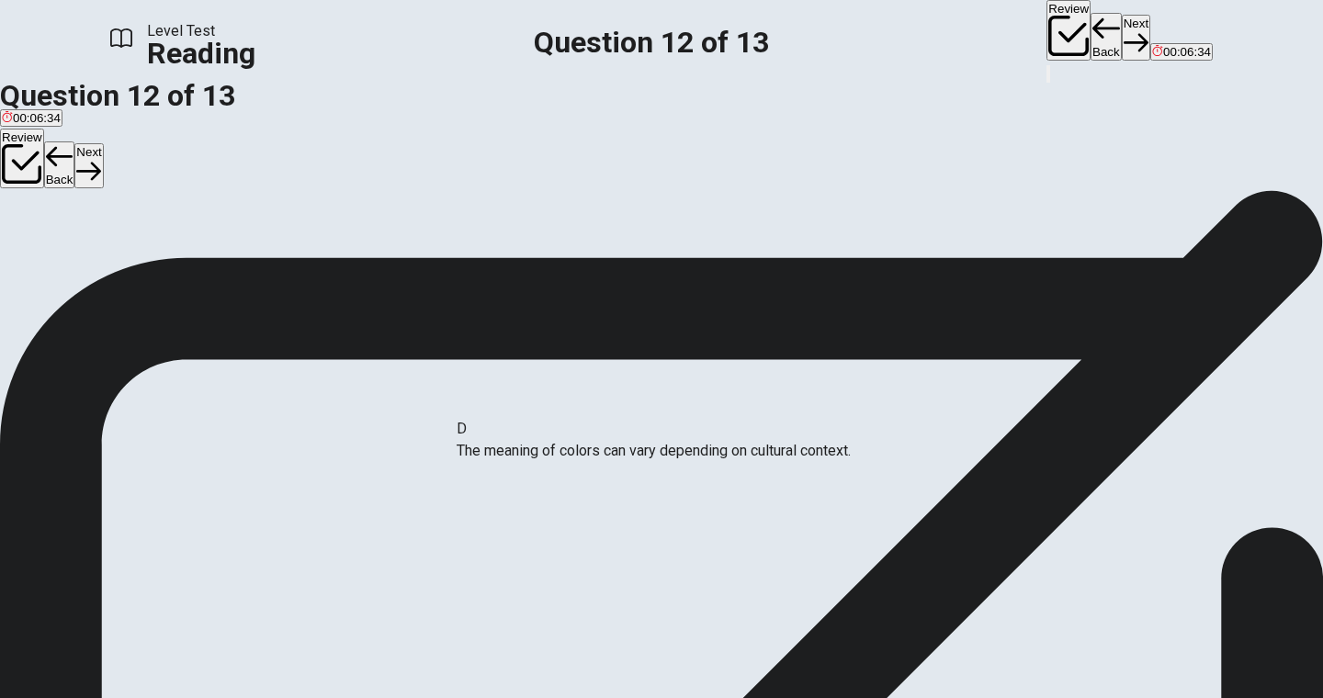
drag, startPoint x: 530, startPoint y: 405, endPoint x: 528, endPoint y: 472, distance: 67.1
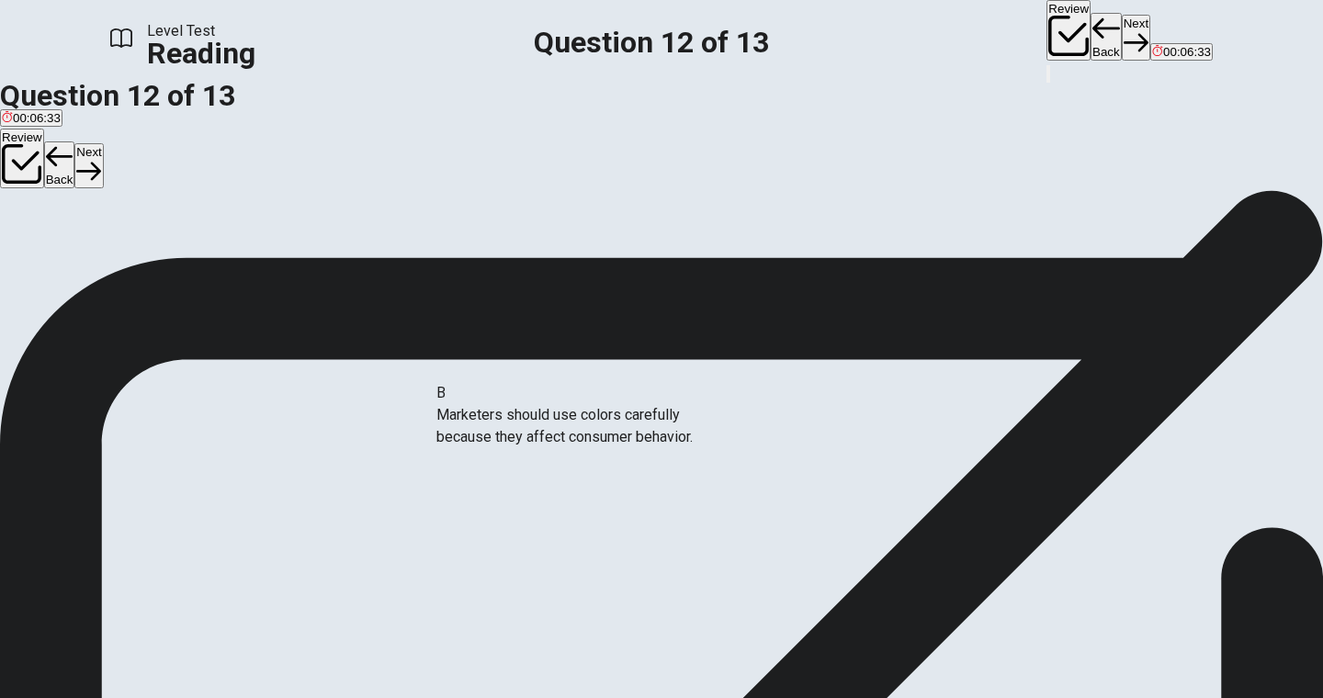
drag, startPoint x: 255, startPoint y: 318, endPoint x: 552, endPoint y: 415, distance: 312.2
click at [1121, 28] on button "Next" at bounding box center [1135, 37] width 28 height 45
drag, startPoint x: 218, startPoint y: 329, endPoint x: 516, endPoint y: 365, distance: 300.7
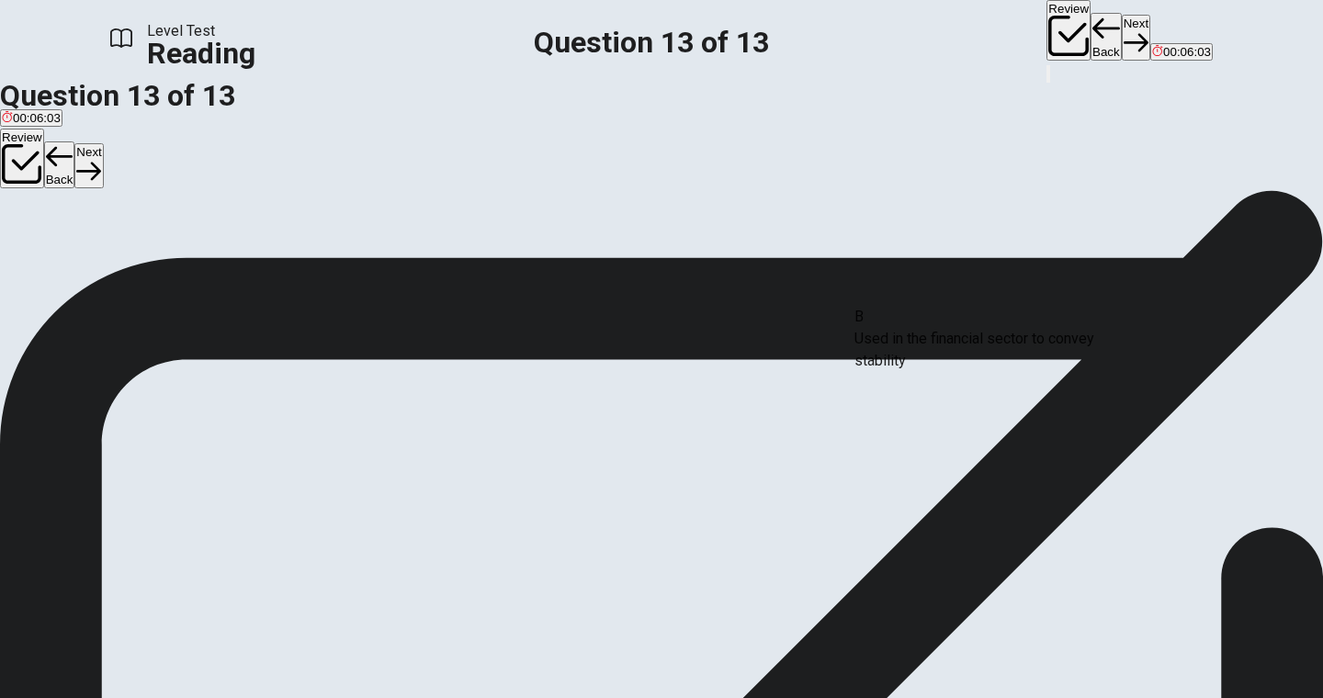
drag, startPoint x: 234, startPoint y: 338, endPoint x: 948, endPoint y: 362, distance: 714.1
drag, startPoint x: 214, startPoint y: 322, endPoint x: 538, endPoint y: 398, distance: 332.9
drag, startPoint x: 195, startPoint y: 387, endPoint x: 950, endPoint y: 403, distance: 755.2
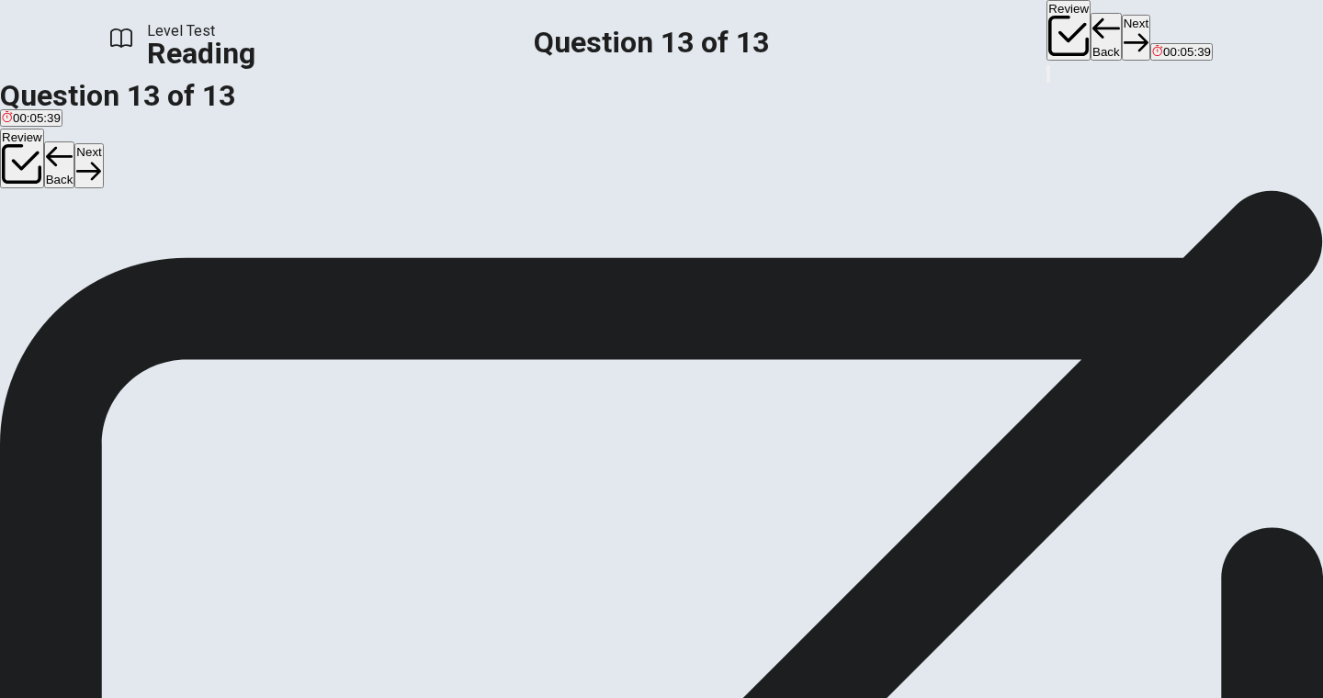
click at [66, 184] on span "View text" at bounding box center [42, 191] width 50 height 14
click at [93, 184] on span "View question" at bounding box center [55, 191] width 76 height 14
drag, startPoint x: 236, startPoint y: 440, endPoint x: 539, endPoint y: 521, distance: 313.7
click at [1046, 30] on button "Review" at bounding box center [1068, 30] width 44 height 61
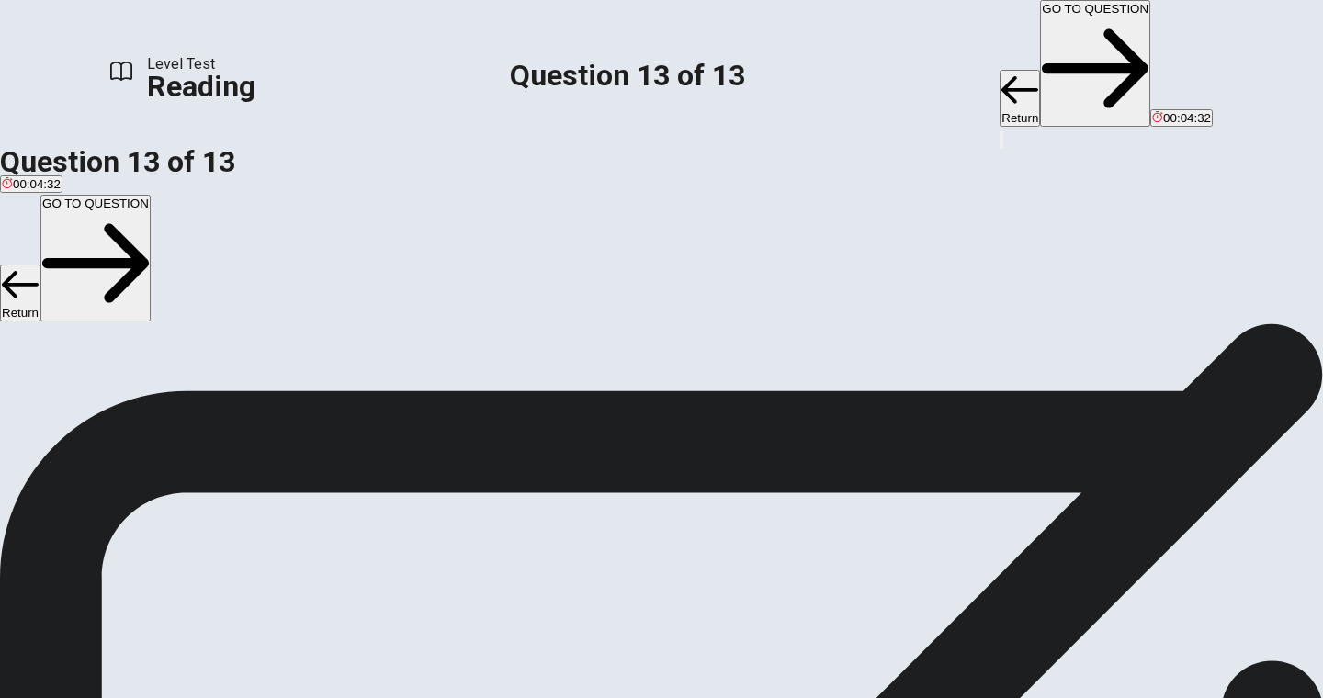
click at [999, 70] on button "Return" at bounding box center [1019, 98] width 40 height 57
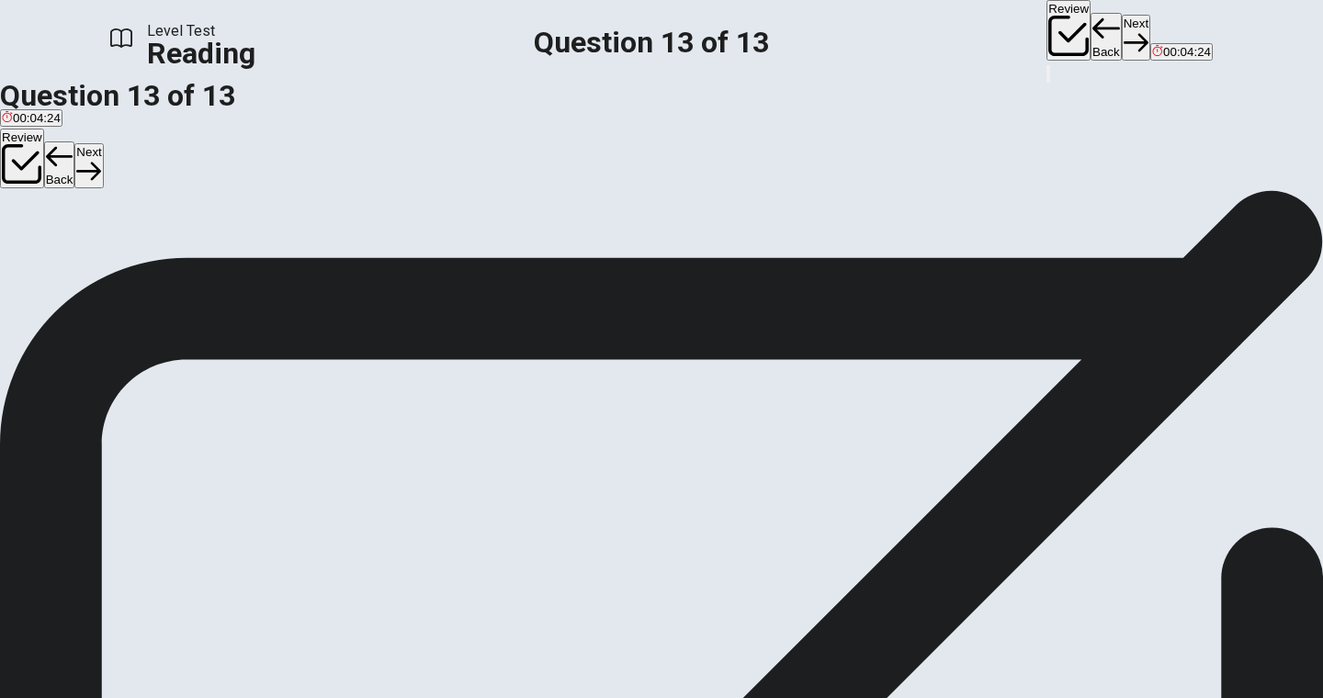
click at [1090, 34] on button "Back" at bounding box center [1105, 37] width 31 height 48
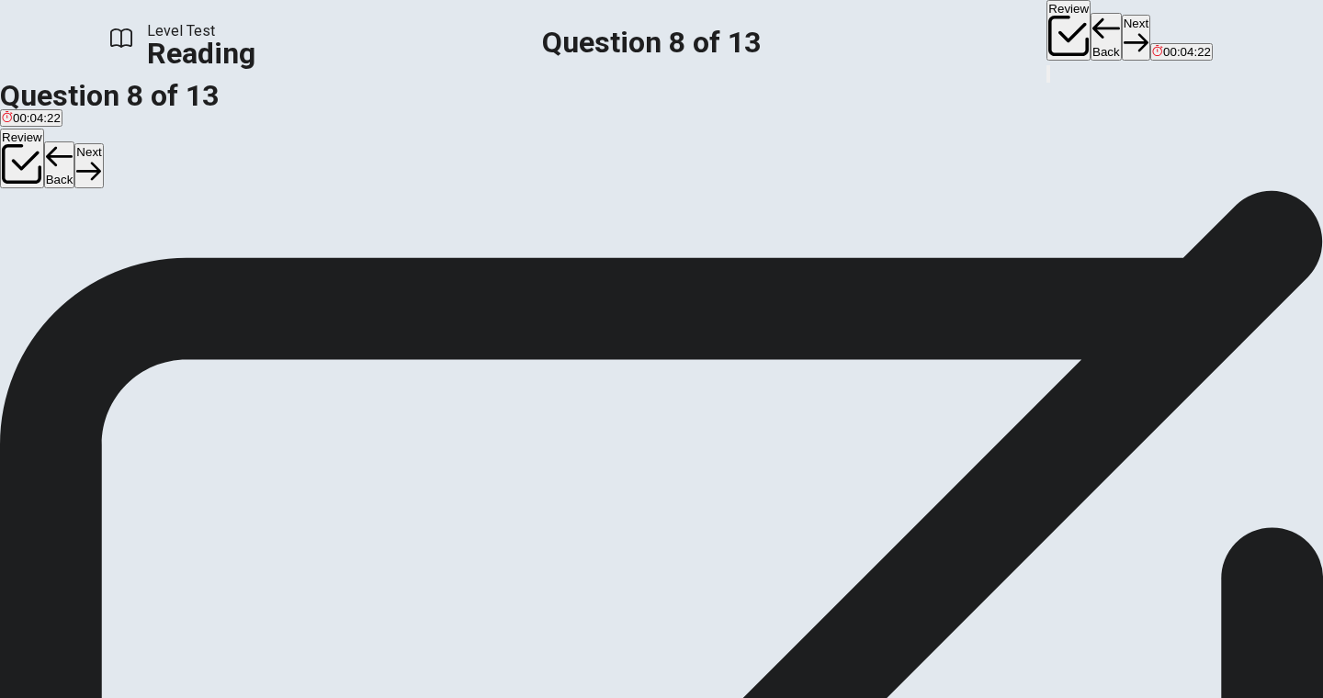
click at [1090, 34] on button "Back" at bounding box center [1105, 37] width 31 height 48
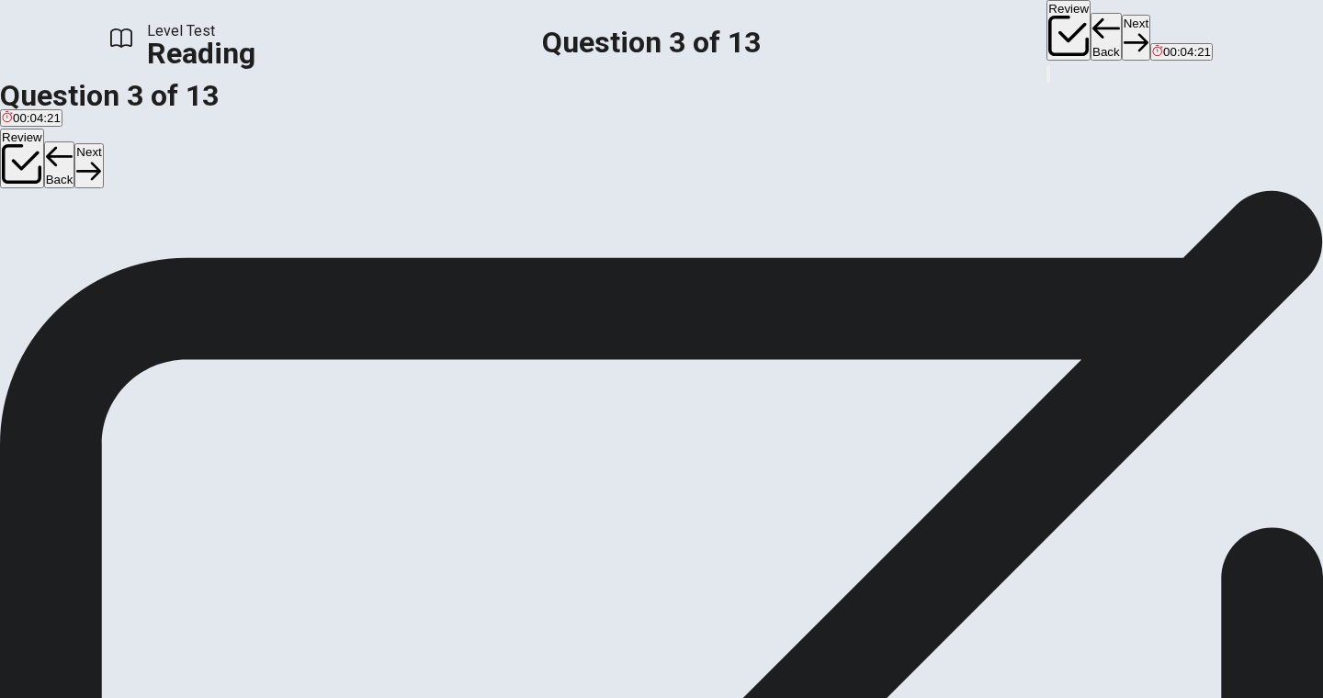
click at [1090, 34] on button "Back" at bounding box center [1105, 37] width 31 height 48
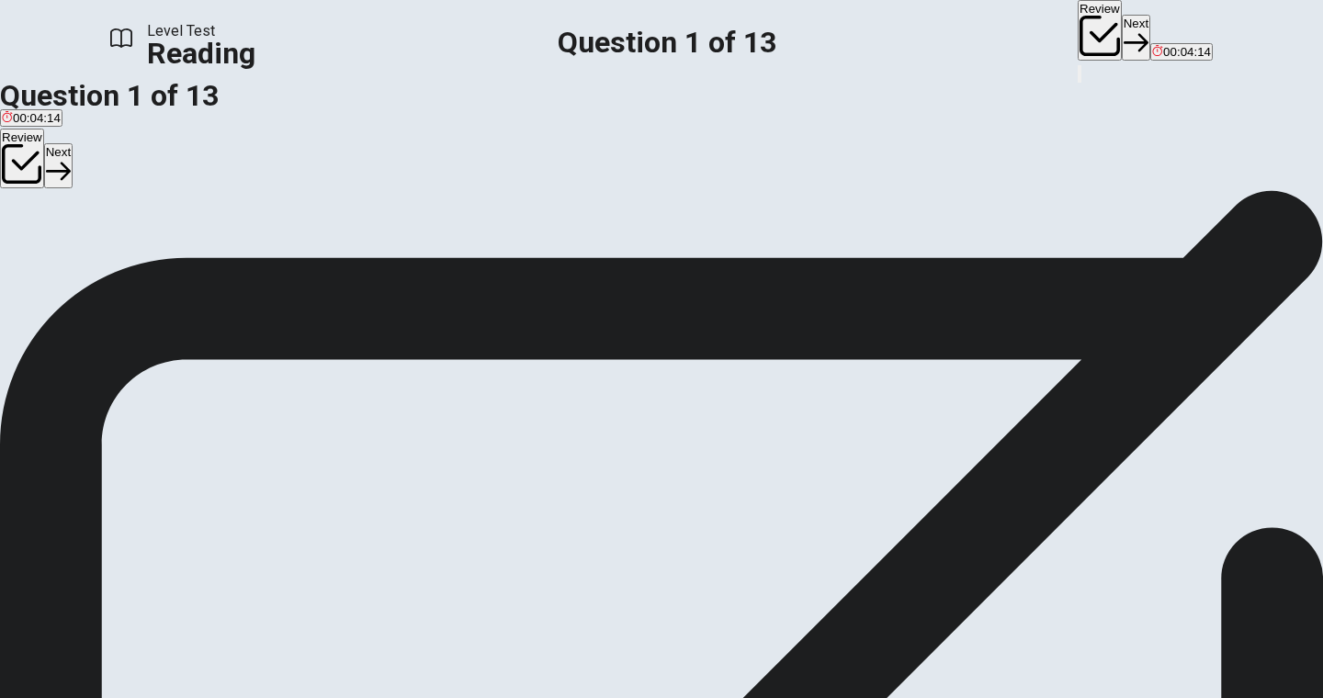
click at [1121, 33] on button "Next" at bounding box center [1135, 37] width 28 height 45
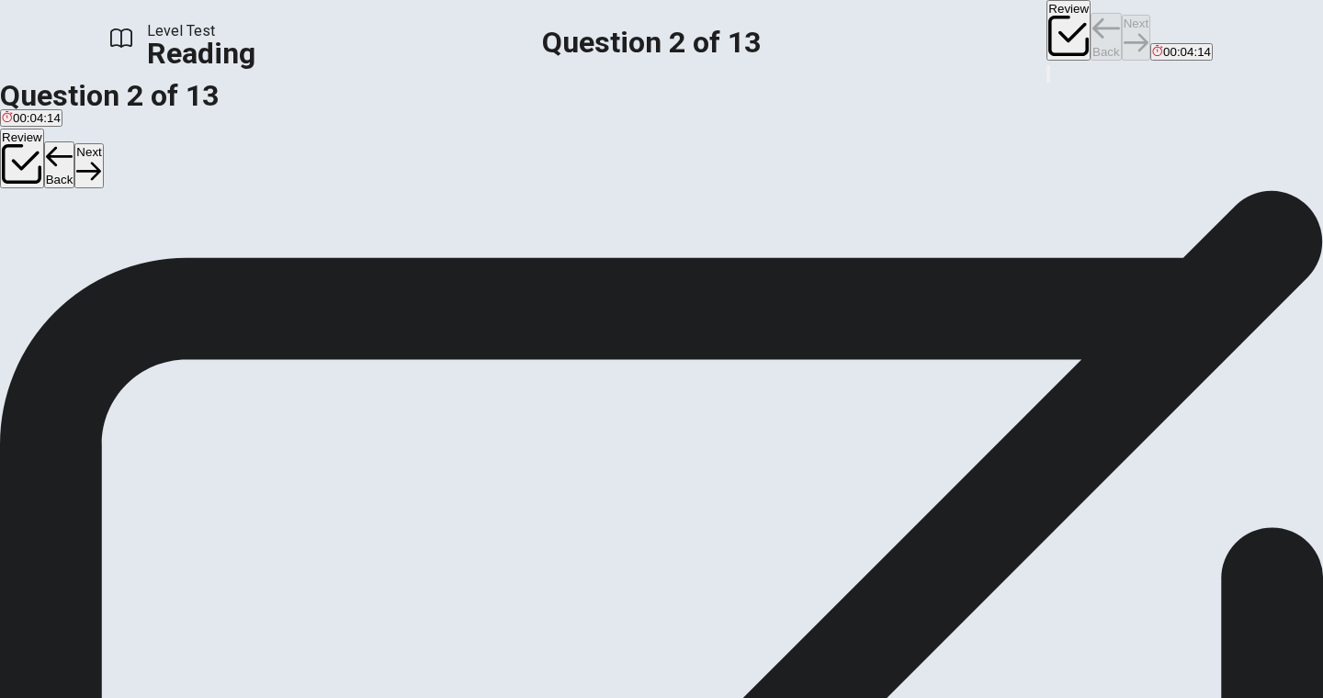
click at [1046, 33] on div "Review Back Next 00:04:14" at bounding box center [1129, 31] width 166 height 62
click at [1046, 33] on div "Review Back Next 00:04:13" at bounding box center [1129, 31] width 166 height 62
click at [1121, 33] on button "Next" at bounding box center [1135, 37] width 28 height 45
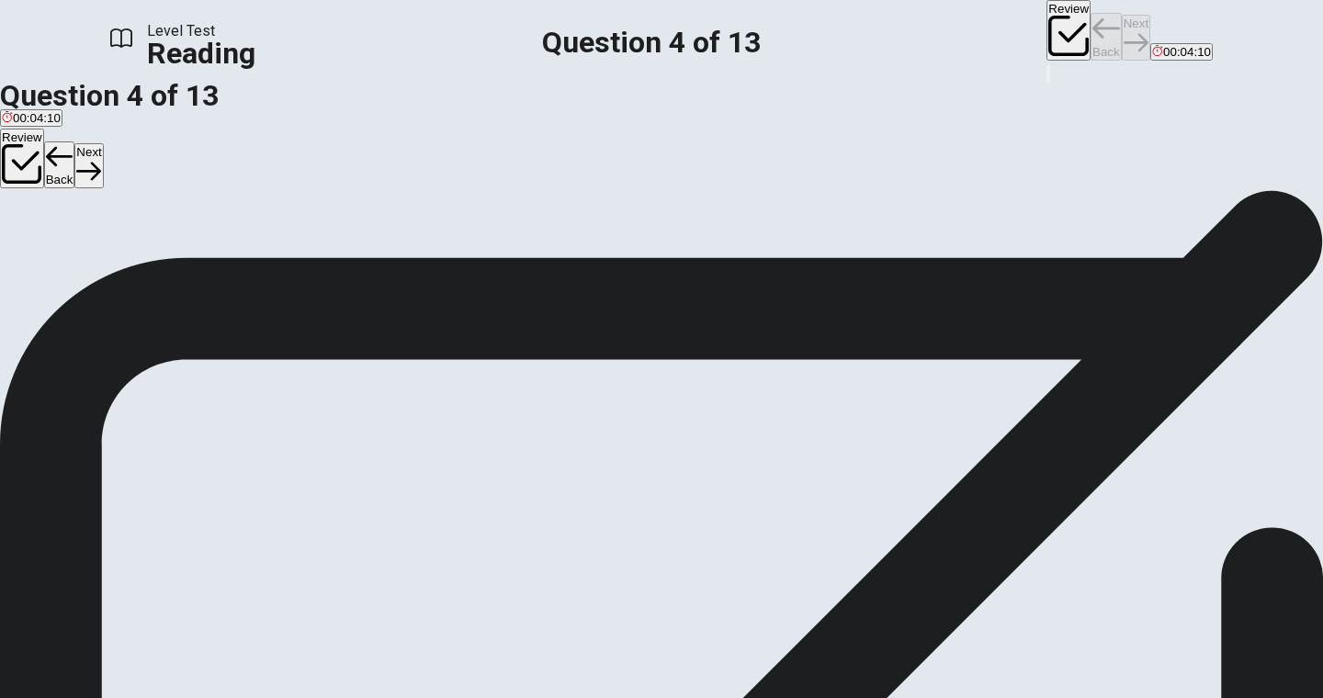
click at [1046, 33] on div "Review Back Next 00:04:10" at bounding box center [1129, 31] width 166 height 62
click at [1121, 33] on button "Next" at bounding box center [1135, 37] width 28 height 45
click at [906, 460] on input at bounding box center [826, 468] width 159 height 17
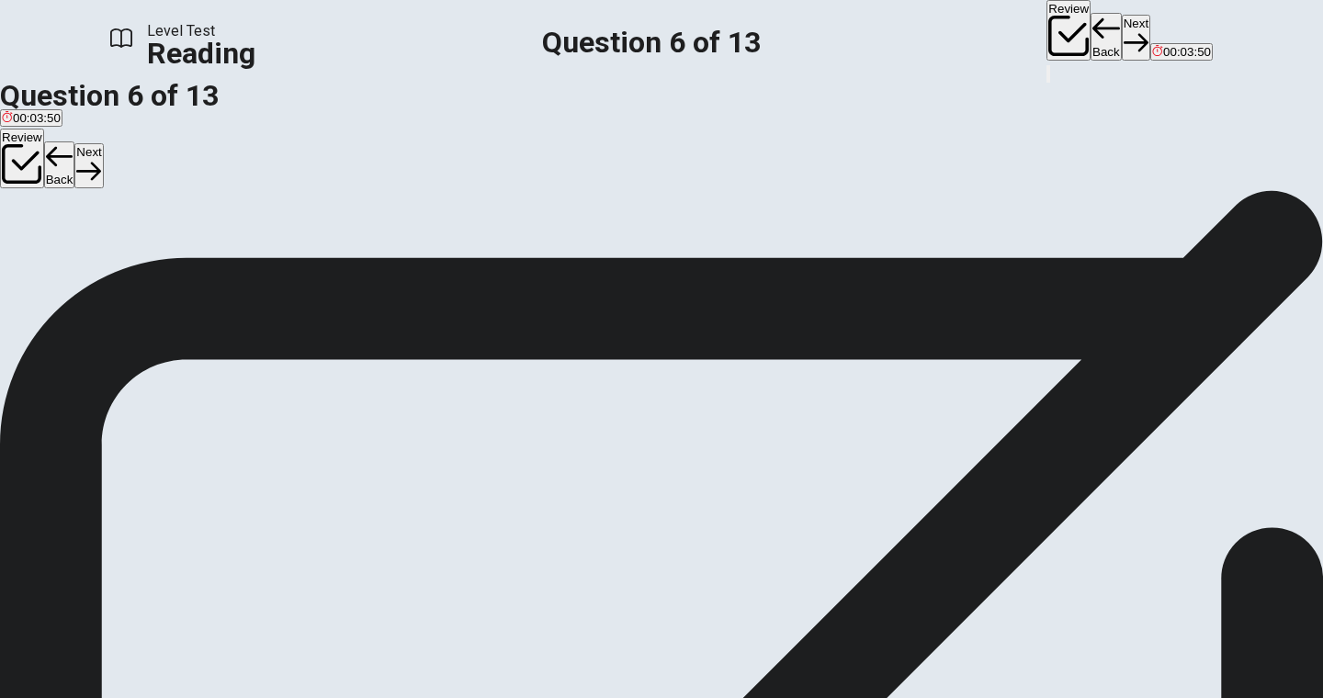
click at [1121, 25] on button "Next" at bounding box center [1135, 37] width 28 height 45
click at [1046, 25] on div "Review Back Next 00:03:49" at bounding box center [1129, 31] width 166 height 62
click at [1121, 25] on button "Next" at bounding box center [1135, 37] width 28 height 45
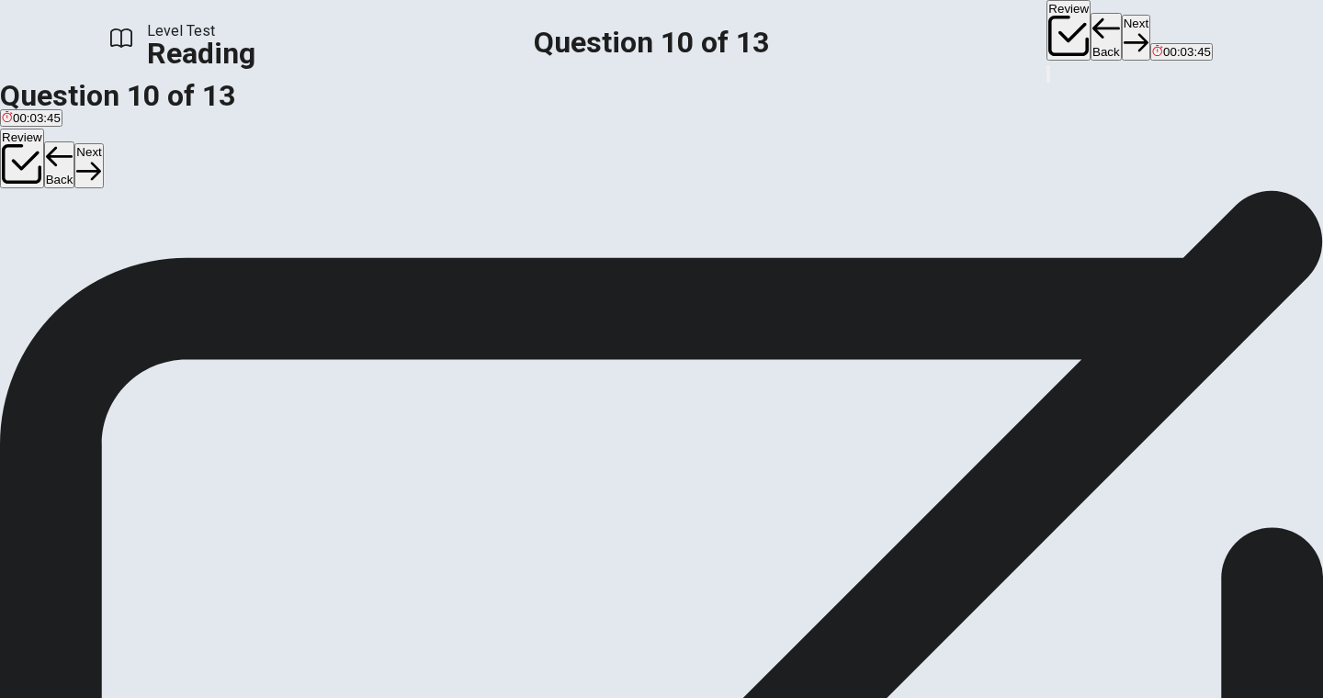
click at [1121, 25] on button "Next" at bounding box center [1135, 37] width 28 height 45
click at [1121, 28] on button "Next" at bounding box center [1135, 37] width 28 height 45
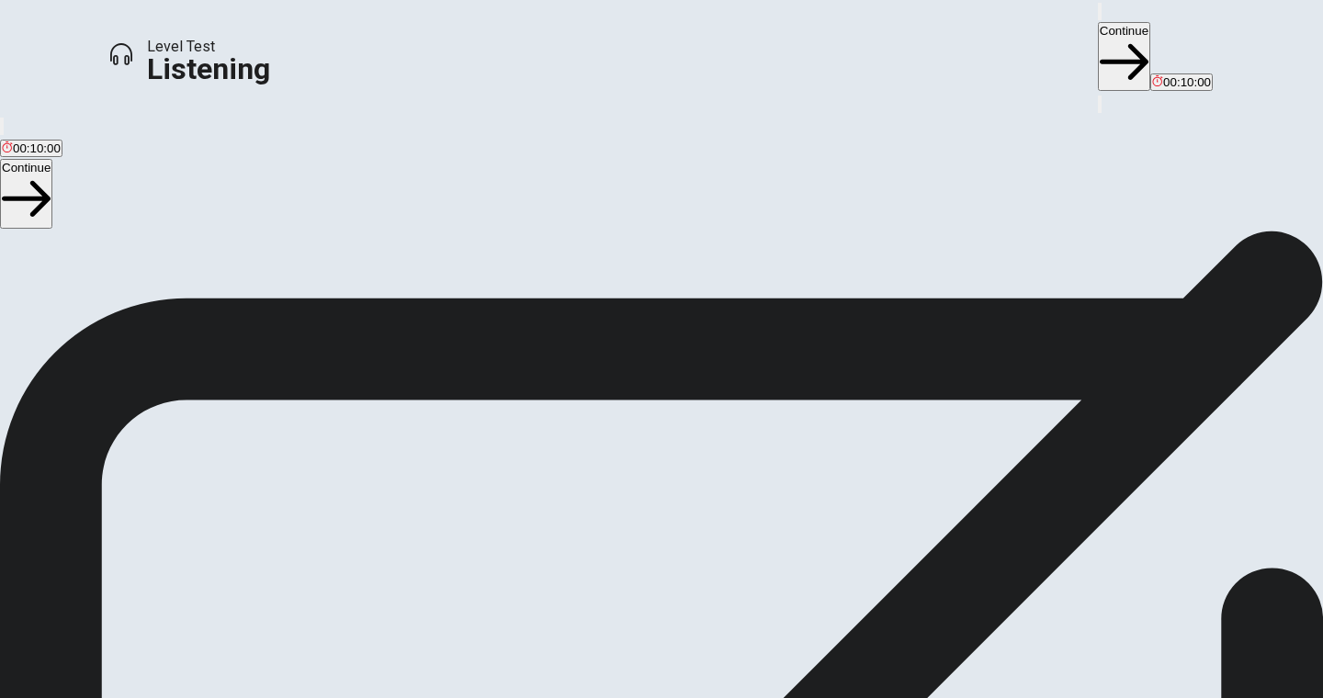
scroll to position [172, 0]
click at [1098, 22] on button "Continue" at bounding box center [1124, 56] width 52 height 69
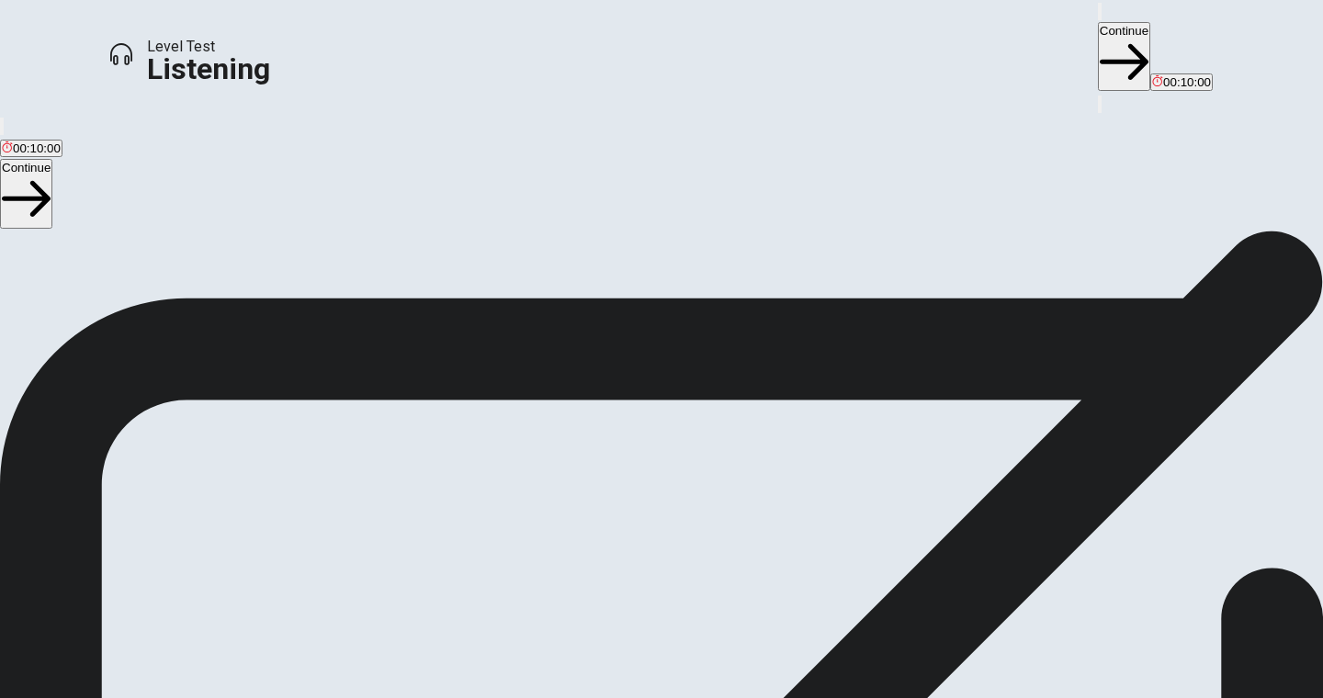
click at [1099, 38] on icon "button" at bounding box center [1123, 62] width 49 height 49
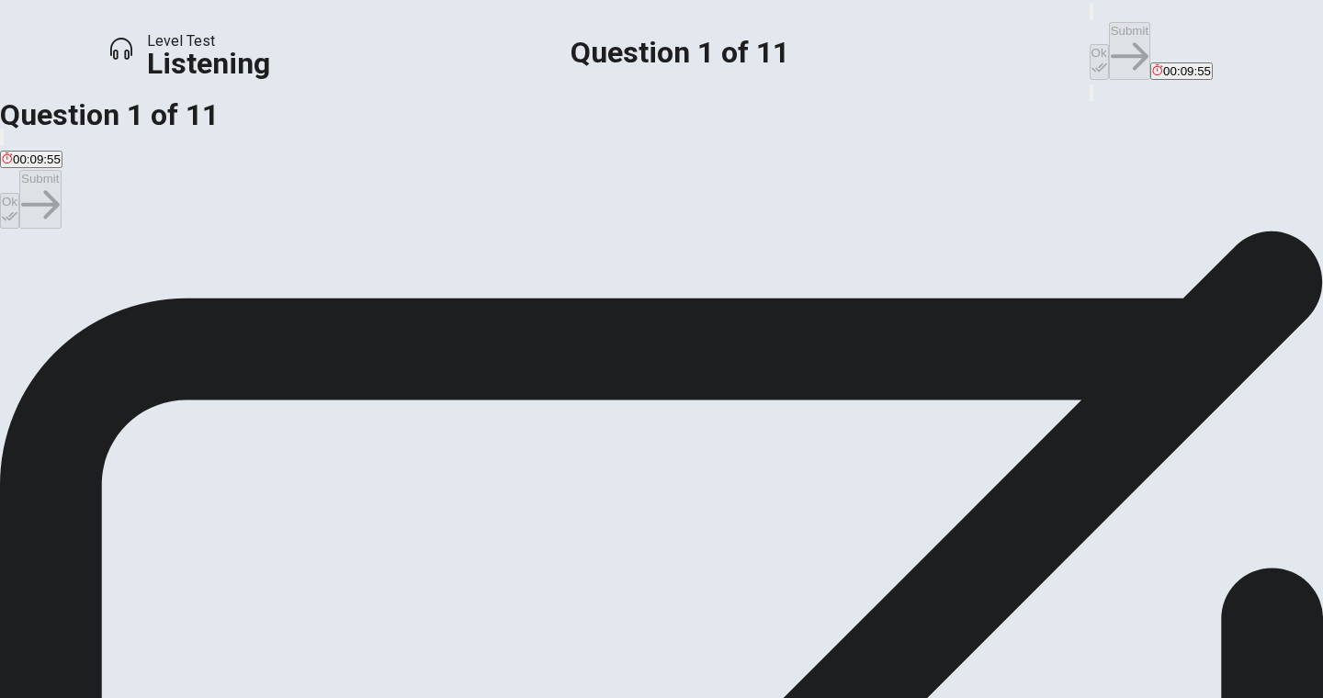
click at [152, 304] on span "A road trip." at bounding box center [122, 297] width 59 height 14
click at [1089, 44] on button "Ok" at bounding box center [1098, 62] width 19 height 36
click at [1109, 39] on button "Submit" at bounding box center [1129, 51] width 41 height 58
click at [138, 304] on span "Seaside." at bounding box center [114, 297] width 48 height 14
click at [1089, 44] on button "Ok" at bounding box center [1098, 62] width 19 height 36
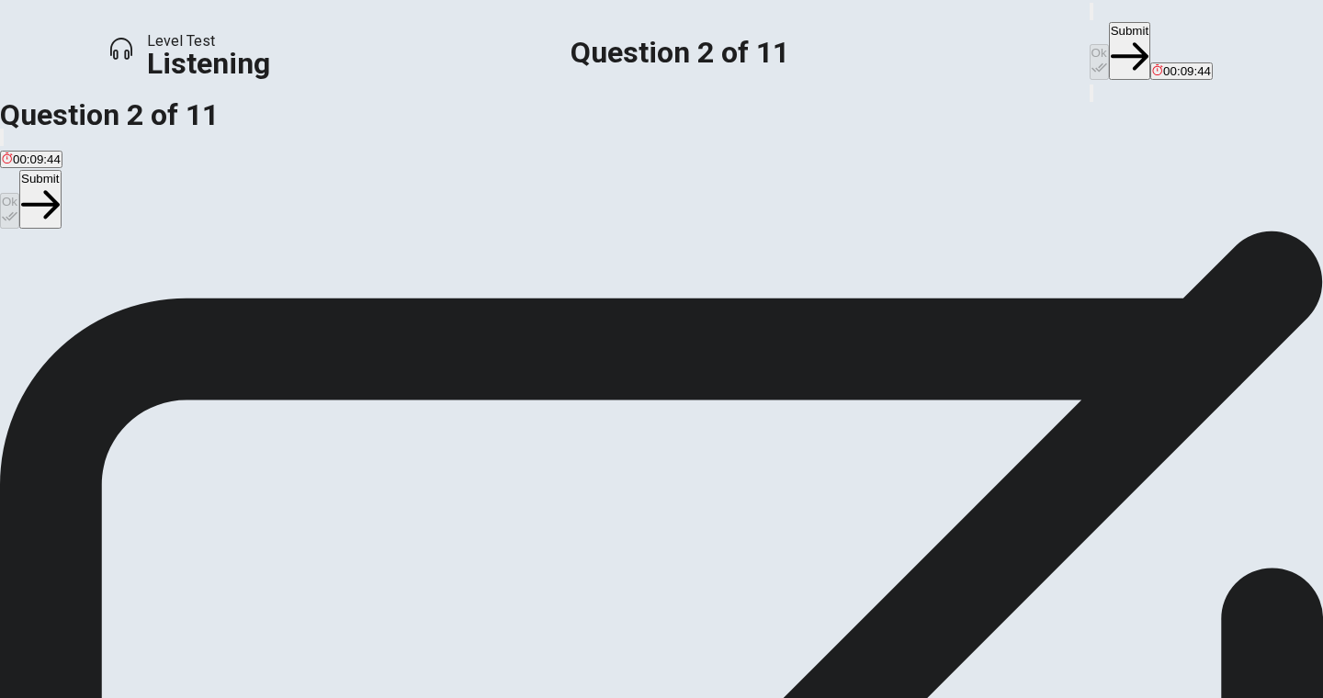
click at [1109, 34] on button "Submit" at bounding box center [1129, 51] width 41 height 58
click at [200, 290] on div "D" at bounding box center [174, 283] width 52 height 14
click at [103, 290] on div "B" at bounding box center [82, 283] width 42 height 14
click at [1091, 60] on icon "button" at bounding box center [1099, 68] width 16 height 16
click at [1109, 32] on button "Submit" at bounding box center [1129, 51] width 41 height 58
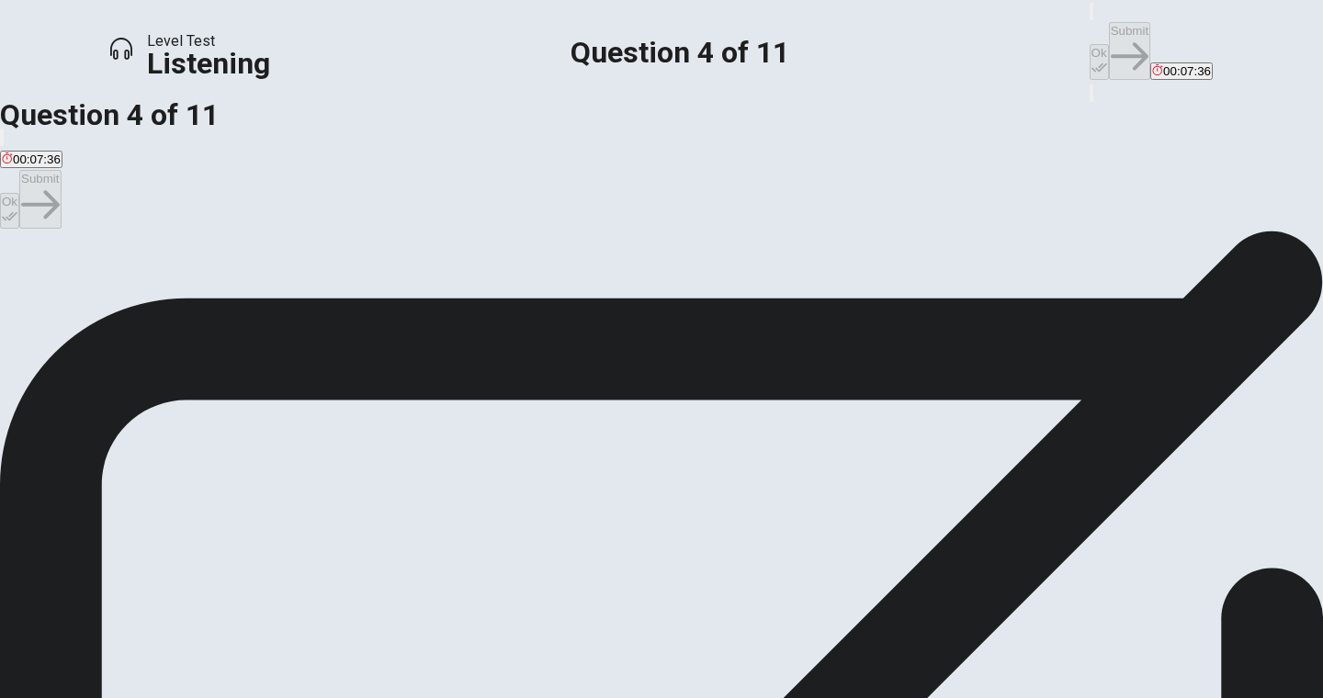
click at [169, 290] on span "Have a picnic and take photos." at bounding box center [85, 297] width 167 height 14
click at [1091, 60] on icon "button" at bounding box center [1099, 68] width 16 height 16
click at [1109, 30] on button "Submit" at bounding box center [1129, 51] width 41 height 58
click at [219, 304] on span "A tent, sleeping bags, and cooking gear." at bounding box center [110, 297] width 217 height 14
click at [1089, 44] on button "Ok" at bounding box center [1098, 62] width 19 height 36
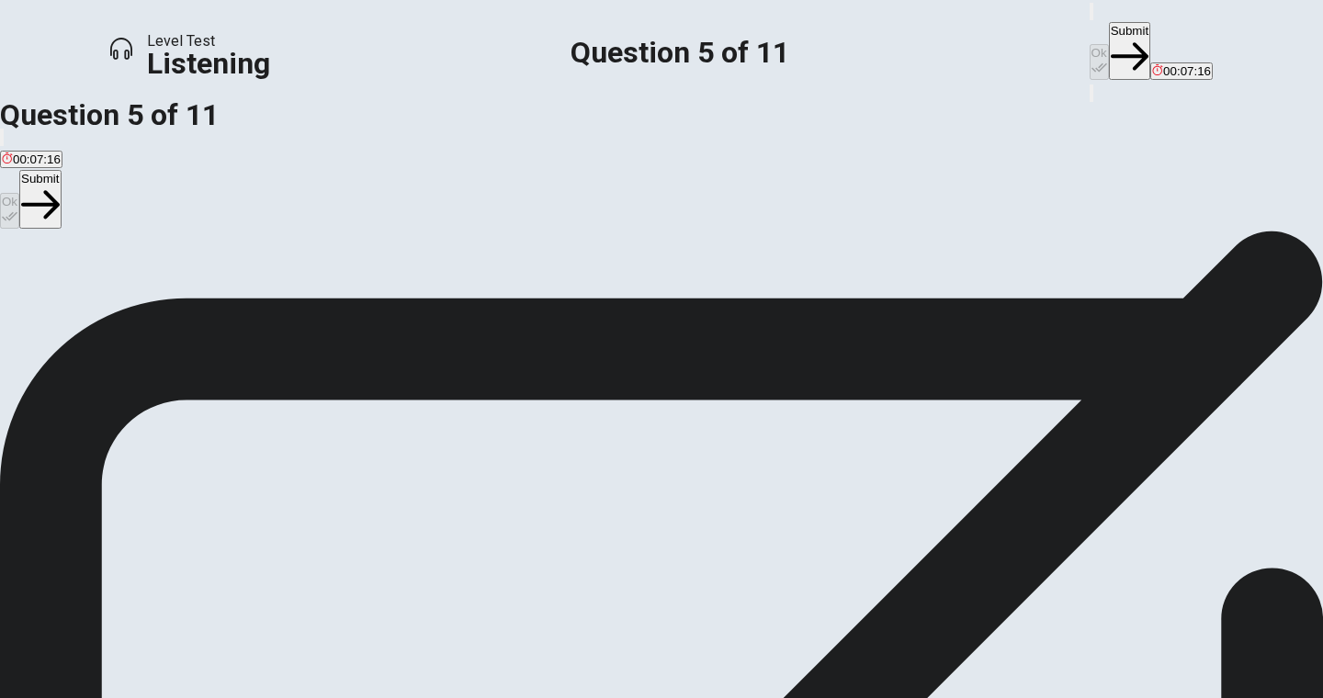
click at [1109, 23] on button "Submit" at bounding box center [1129, 51] width 41 height 58
click at [241, 304] on span "Extra blankets." at bounding box center [200, 297] width 81 height 14
click at [1091, 60] on icon "button" at bounding box center [1099, 68] width 16 height 16
click at [1110, 38] on icon "button" at bounding box center [1129, 57] width 38 height 38
click at [265, 291] on span "A mix of classic rock, pop, and throwback songs." at bounding box center [134, 297] width 264 height 14
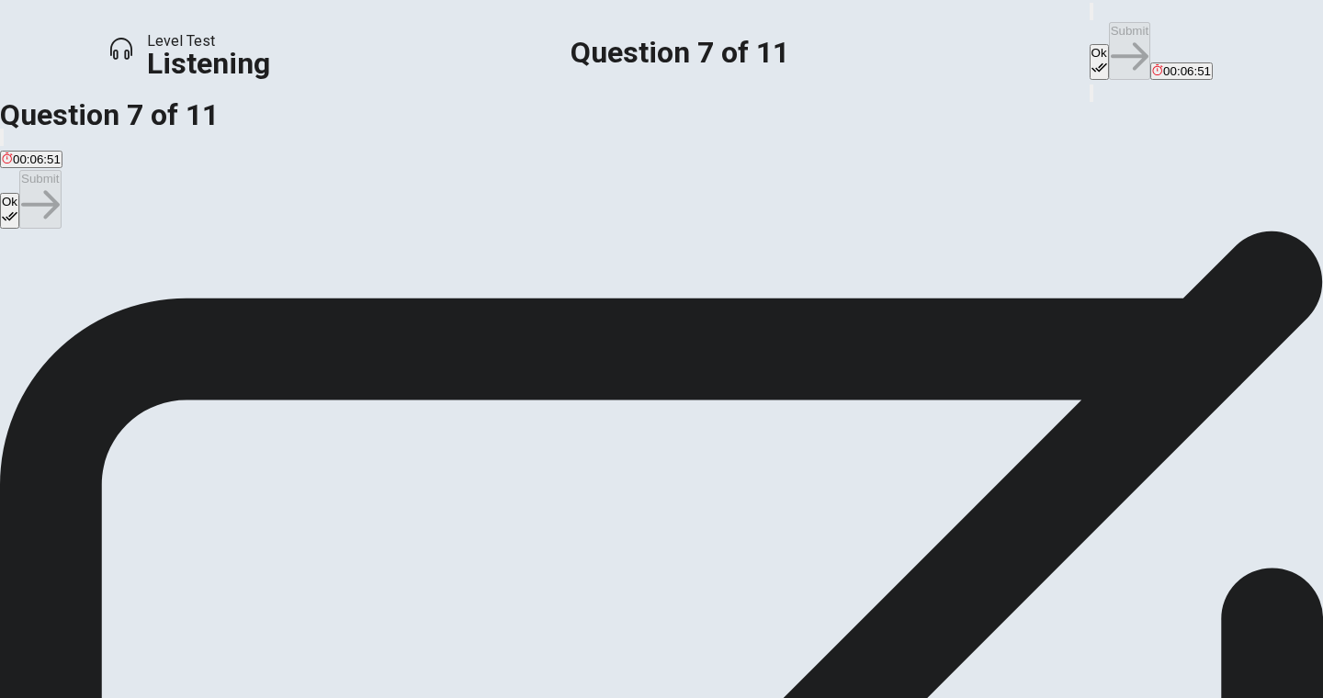
click at [1091, 60] on icon "button" at bounding box center [1099, 68] width 16 height 16
click at [1109, 37] on button "Submit" at bounding box center [1129, 51] width 41 height 58
click at [637, 304] on span "They are excited and looking forward to it." at bounding box center [546, 297] width 227 height 14
click at [1089, 44] on button "Ok" at bounding box center [1098, 62] width 19 height 36
click at [1109, 35] on button "Submit" at bounding box center [1129, 51] width 41 height 58
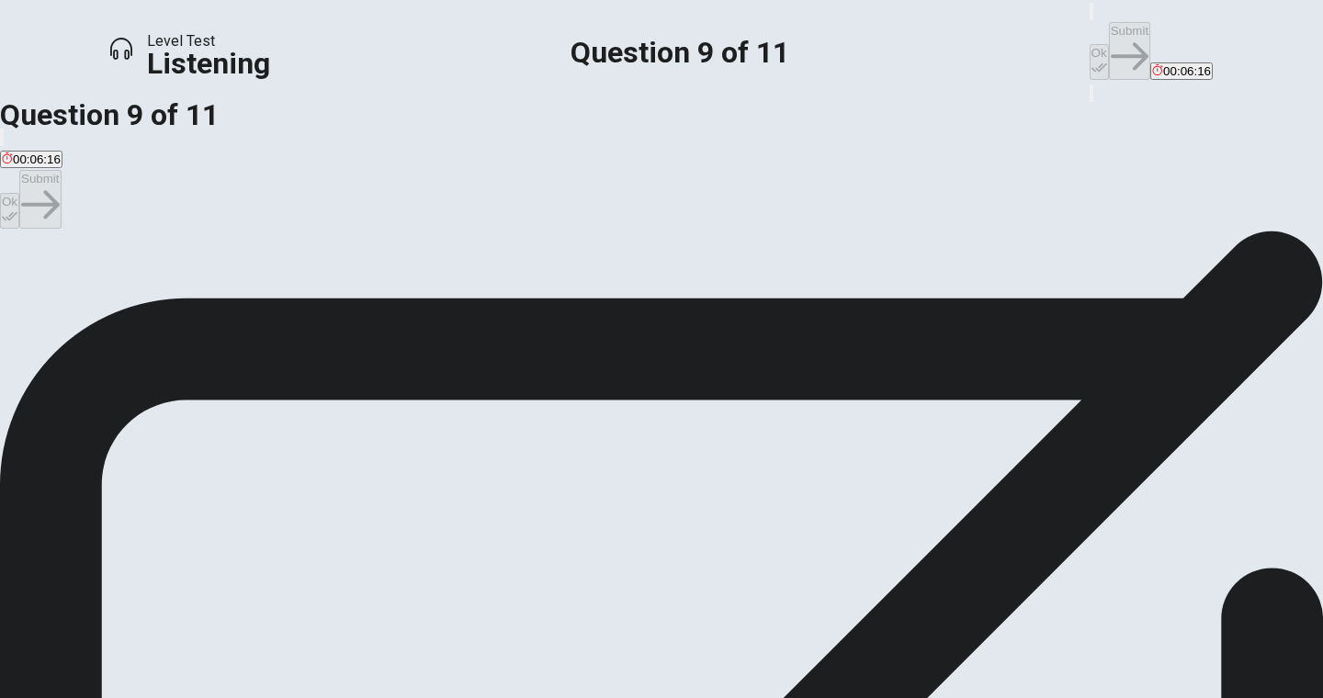
click at [1089, 44] on button "Ok" at bounding box center [1098, 62] width 19 height 36
click at [1110, 38] on icon "button" at bounding box center [1129, 57] width 38 height 38
click at [562, 304] on span "To ensure they have a spot during the crowded summer season." at bounding box center [619, 297] width 348 height 14
click at [1091, 60] on icon "button" at bounding box center [1099, 68] width 16 height 16
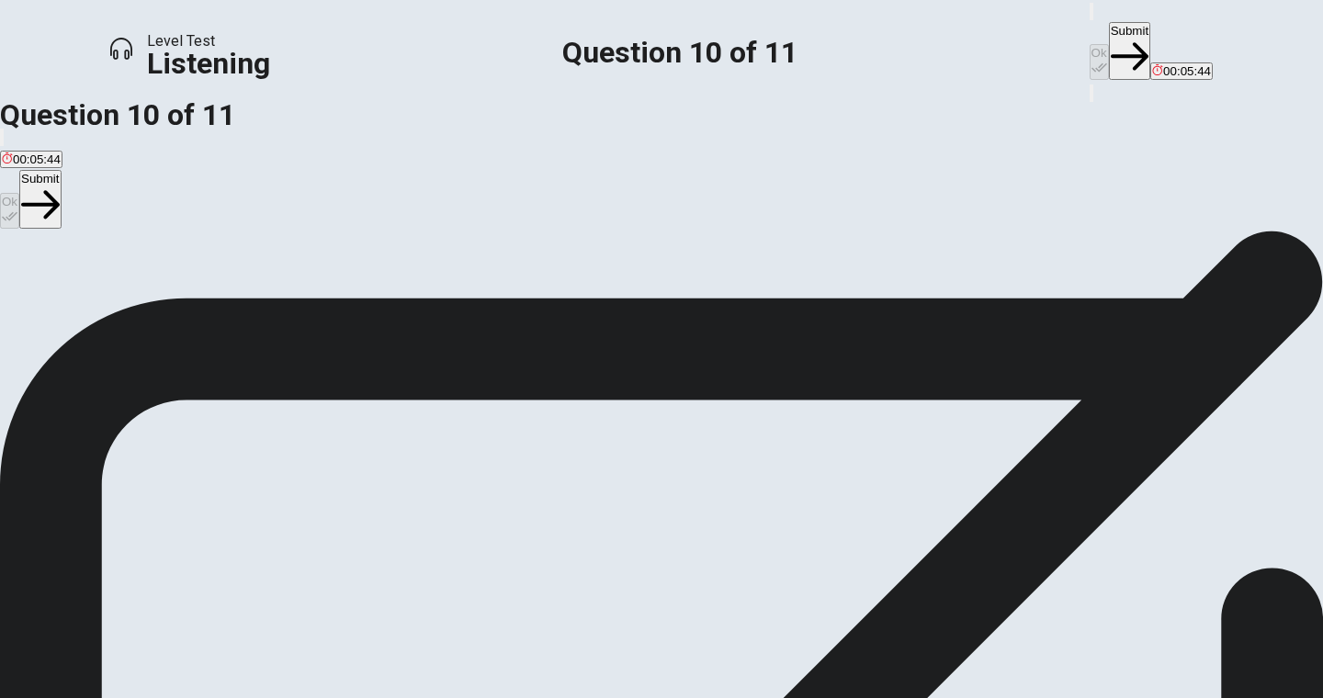
click at [1109, 31] on button "Submit" at bounding box center [1129, 51] width 41 height 58
click at [645, 304] on span "A list of games to play during the drive." at bounding box center [736, 297] width 210 height 14
click at [1089, 44] on button "Ok" at bounding box center [1098, 62] width 19 height 36
click at [1109, 40] on button "Submit" at bounding box center [1129, 51] width 41 height 58
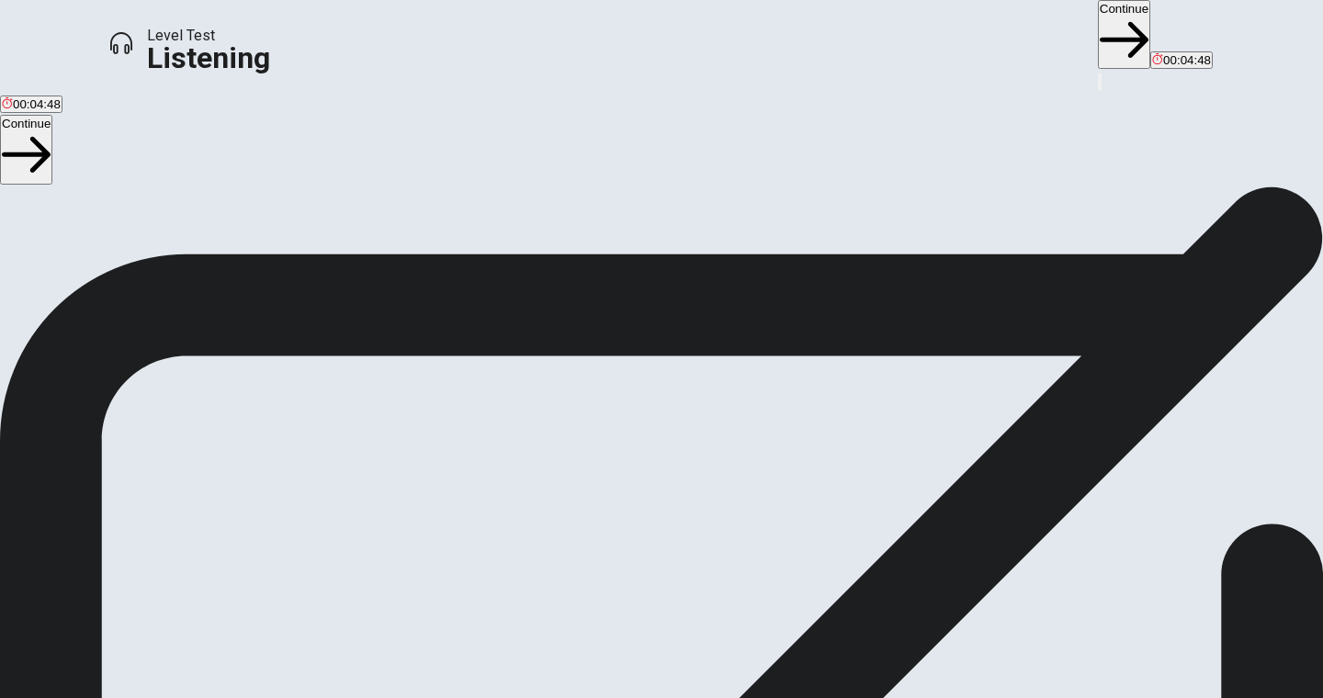
click at [1098, 28] on button "Continue" at bounding box center [1124, 34] width 52 height 69
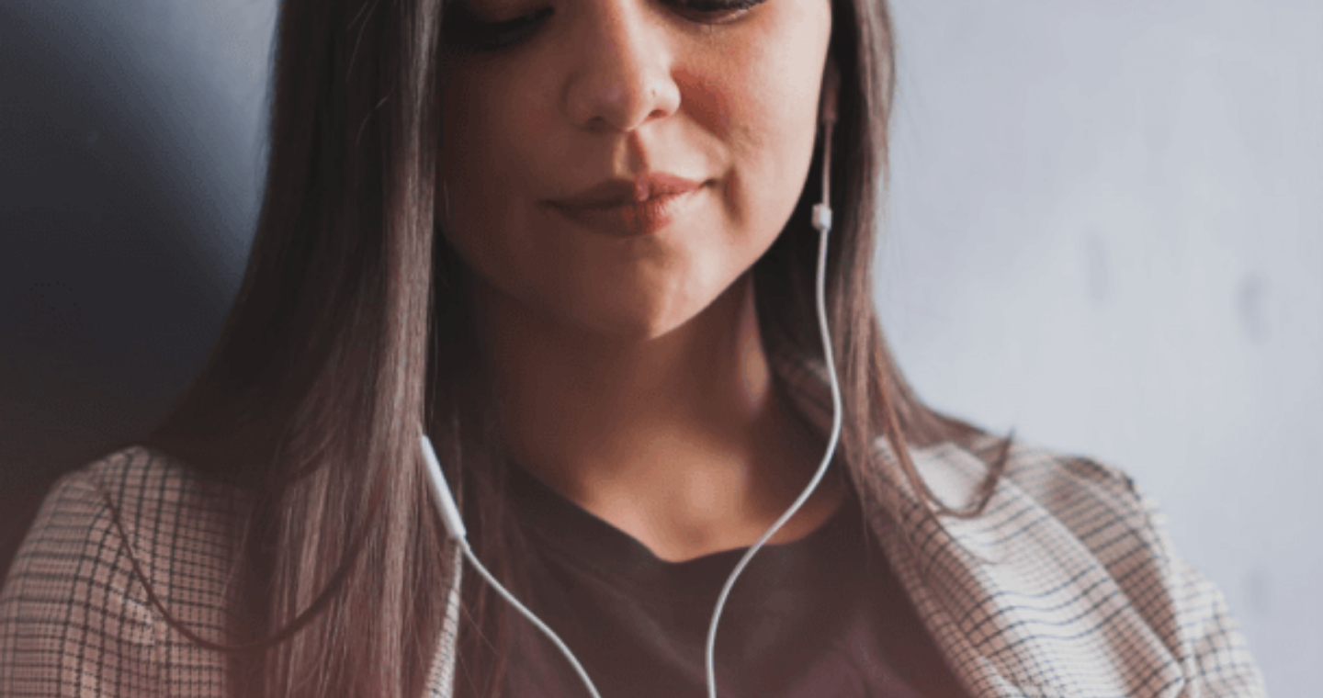
scroll to position [126, 0]
click at [1160, 26] on button "Continue" at bounding box center [1186, 56] width 52 height 69
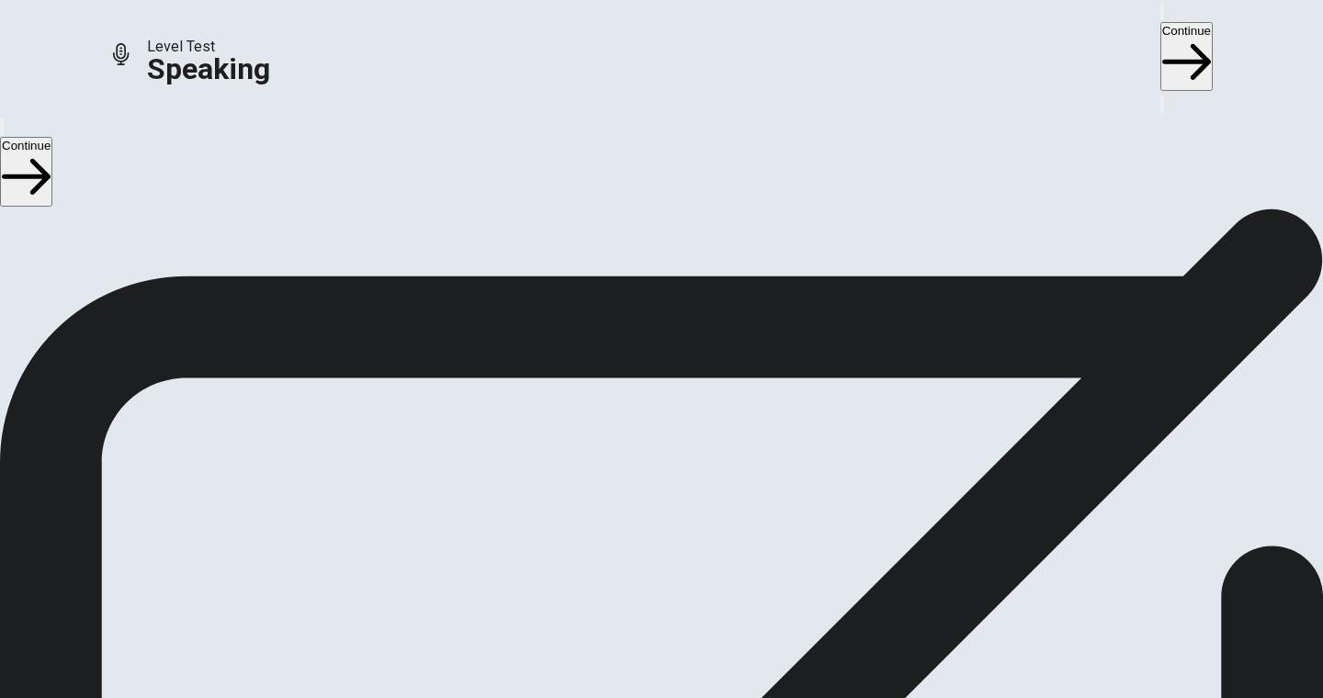
click at [694, 397] on div "Stop Recording" at bounding box center [661, 513] width 65 height 233
click at [659, 464] on icon "Play Audio" at bounding box center [649, 475] width 17 height 22
click at [1160, 41] on button "Continue" at bounding box center [1186, 56] width 52 height 69
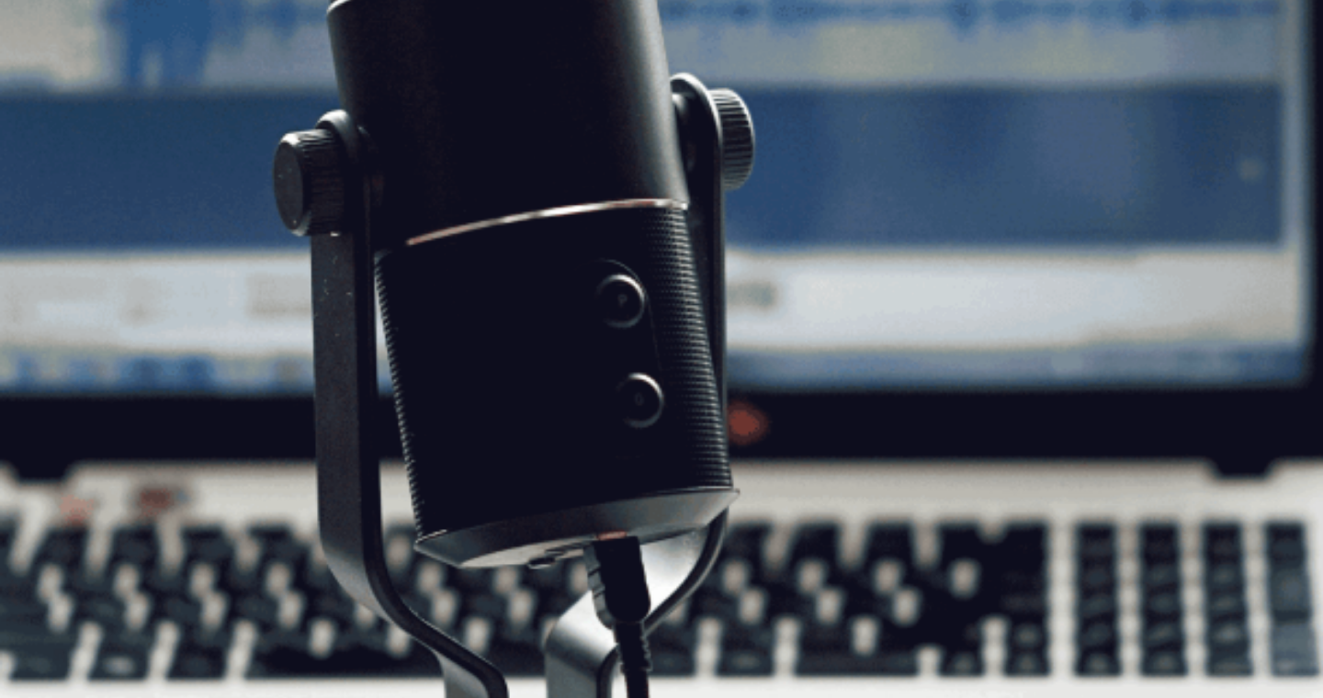
scroll to position [181, 0]
click at [1160, 34] on button "Continue" at bounding box center [1186, 56] width 52 height 69
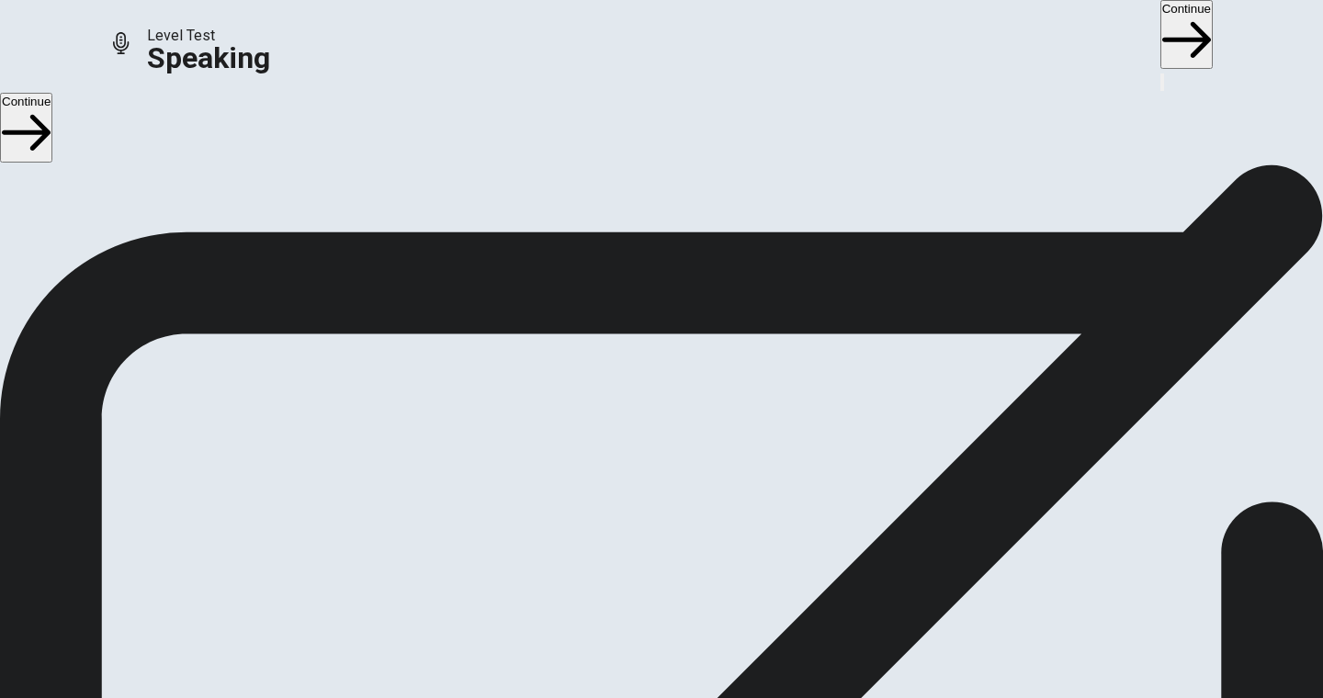
scroll to position [0, 0]
click at [1160, 42] on button "Continue" at bounding box center [1186, 34] width 52 height 69
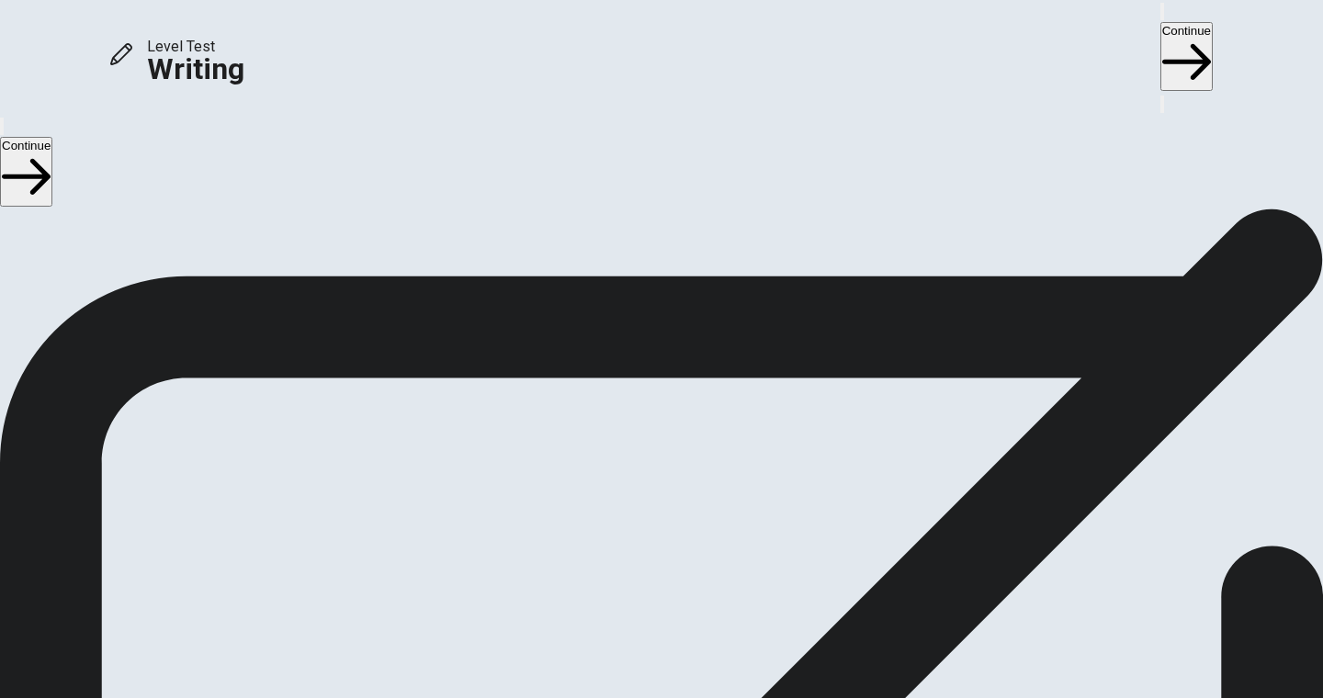
click at [1160, 33] on button "Continue" at bounding box center [1186, 56] width 52 height 69
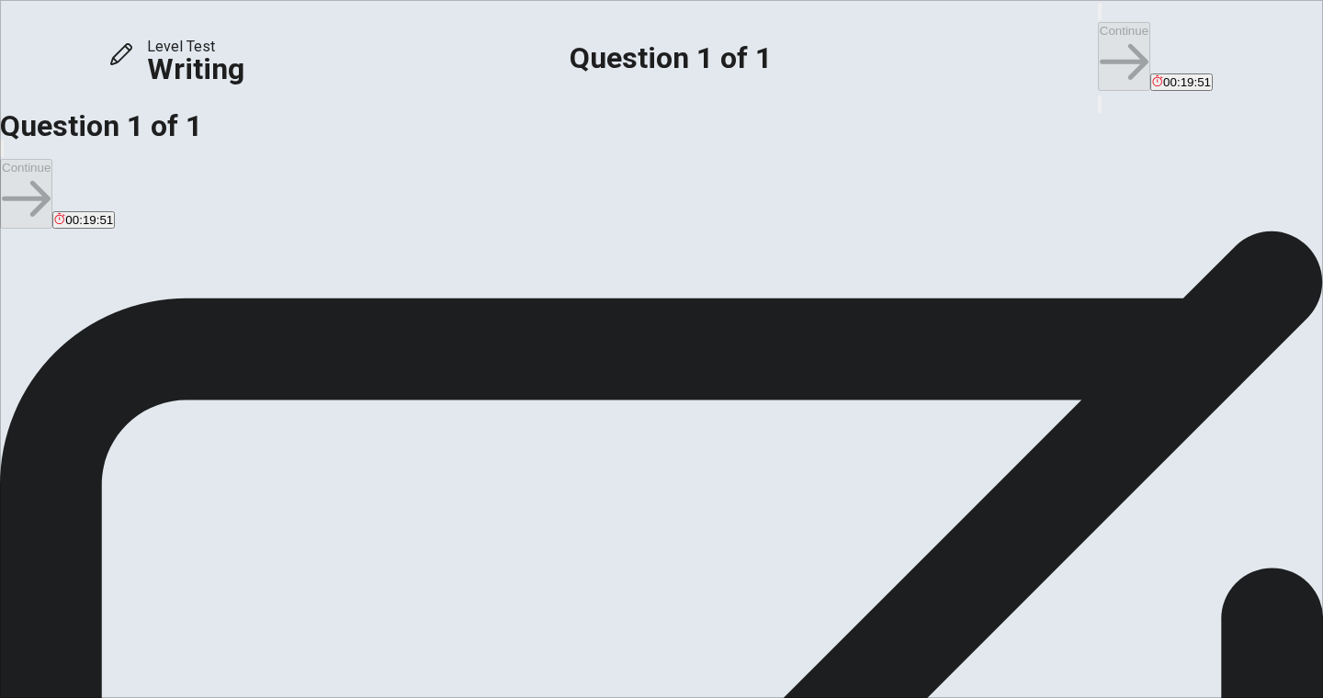
scroll to position [73, 0]
type textarea "S"
type textarea "A"
drag, startPoint x: 990, startPoint y: 135, endPoint x: 875, endPoint y: 140, distance: 114.9
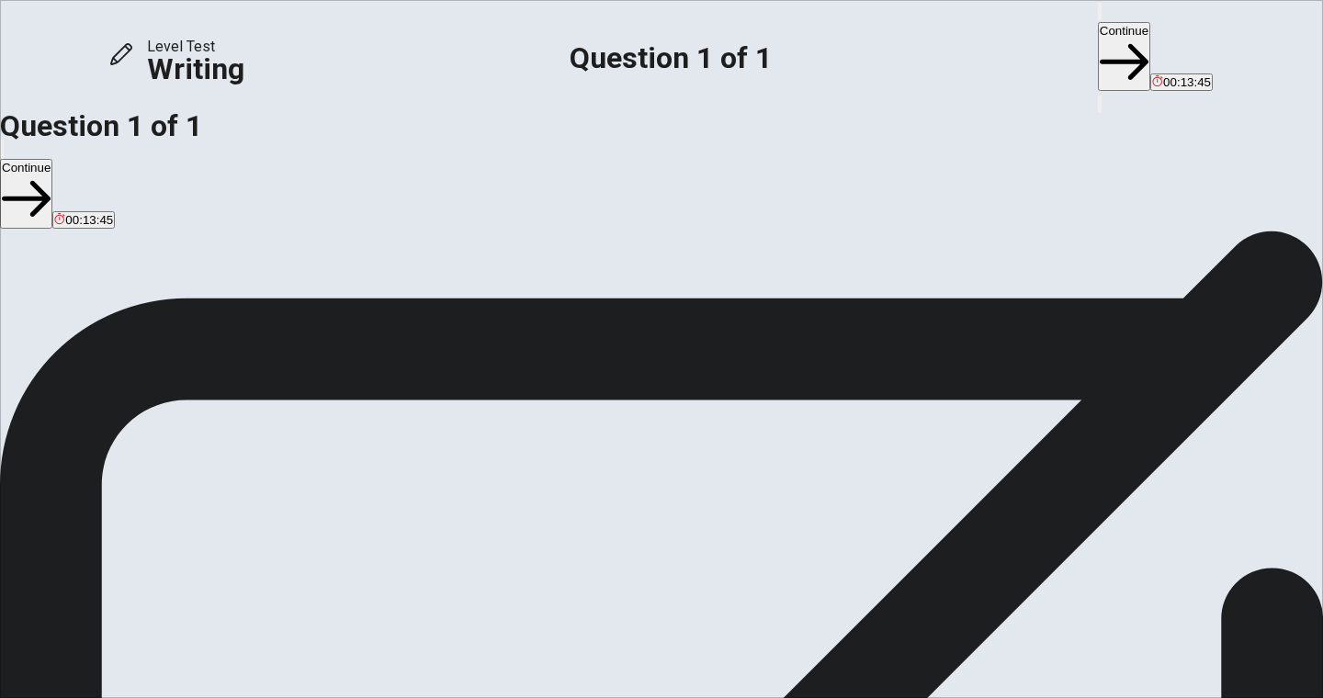
drag, startPoint x: 828, startPoint y: 164, endPoint x: 1098, endPoint y: 134, distance: 271.7
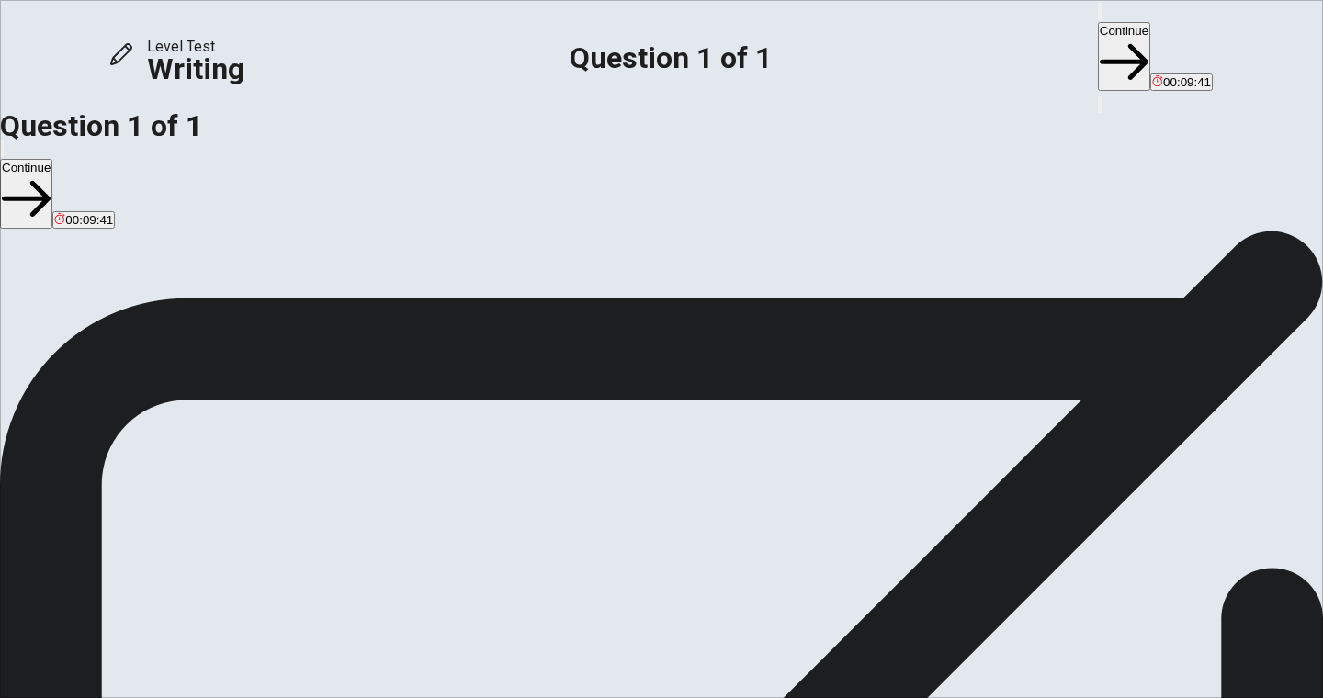
drag, startPoint x: 912, startPoint y: 175, endPoint x: 865, endPoint y: 177, distance: 46.9
drag, startPoint x: 769, startPoint y: 177, endPoint x: 697, endPoint y: 175, distance: 71.7
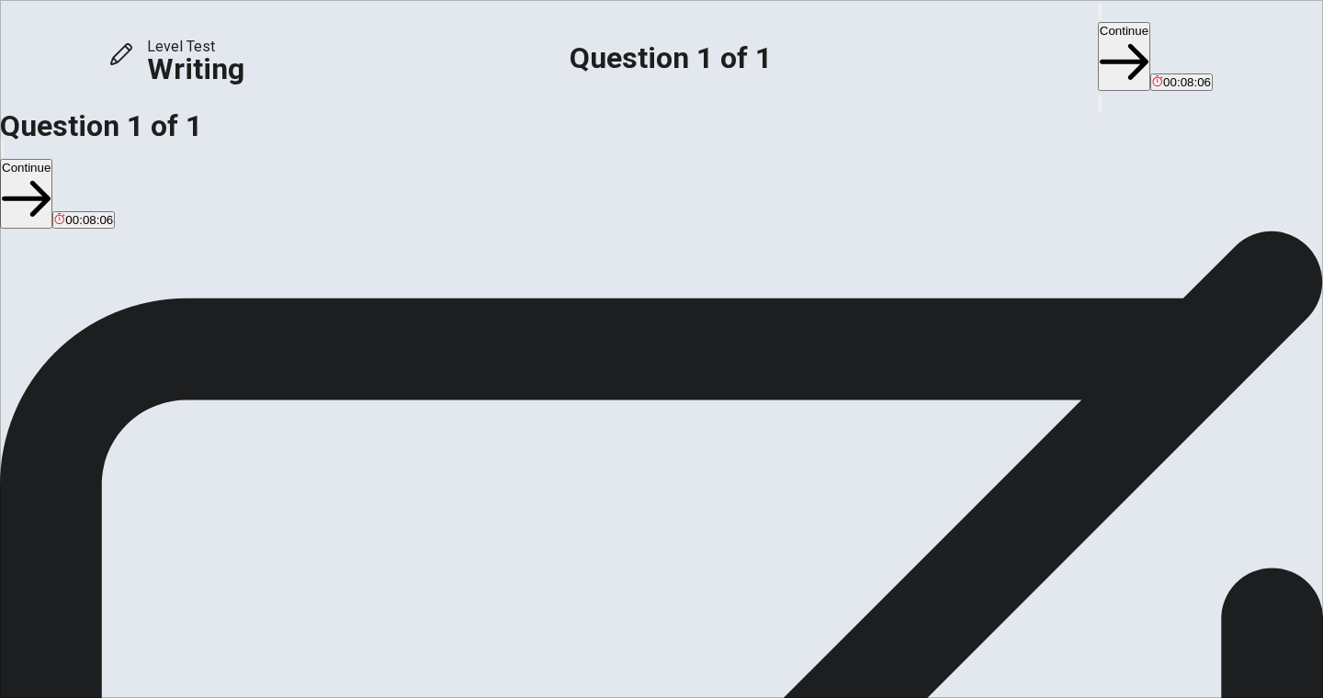
drag, startPoint x: 1116, startPoint y: 175, endPoint x: 1096, endPoint y: 175, distance: 20.2
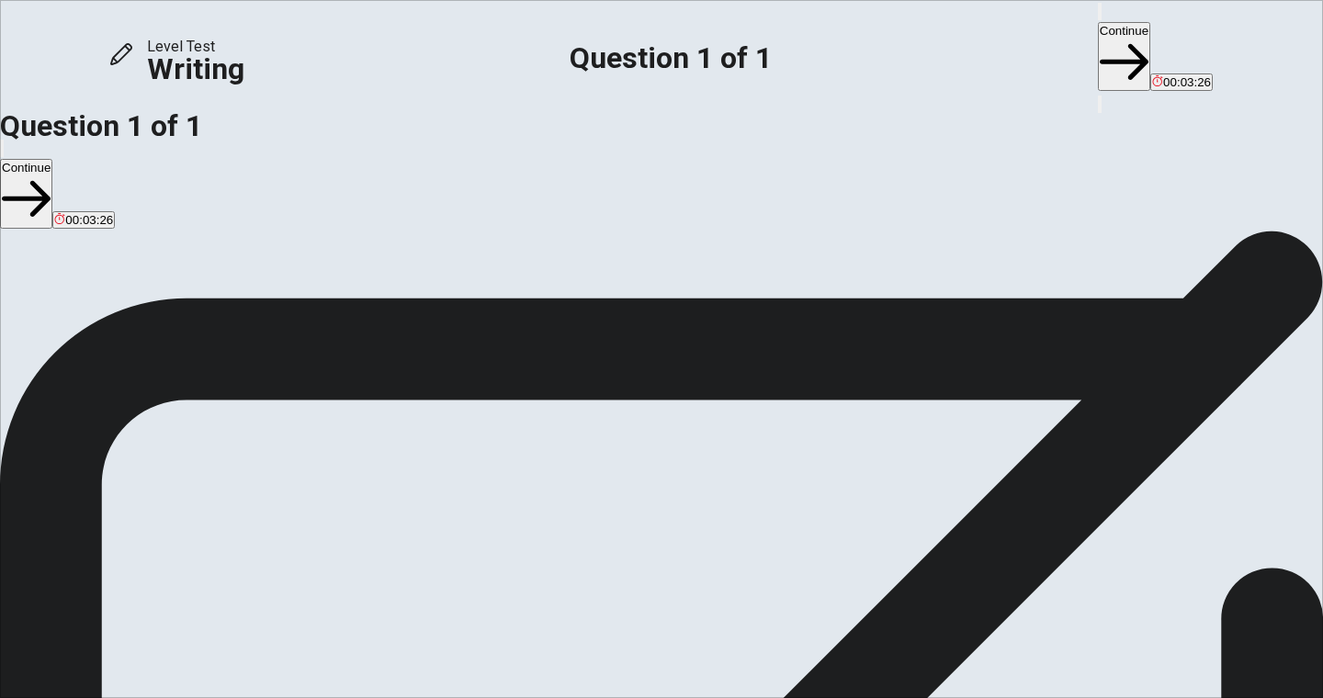
drag, startPoint x: 934, startPoint y: 251, endPoint x: 1101, endPoint y: 222, distance: 169.6
drag, startPoint x: 953, startPoint y: 264, endPoint x: 898, endPoint y: 266, distance: 55.2
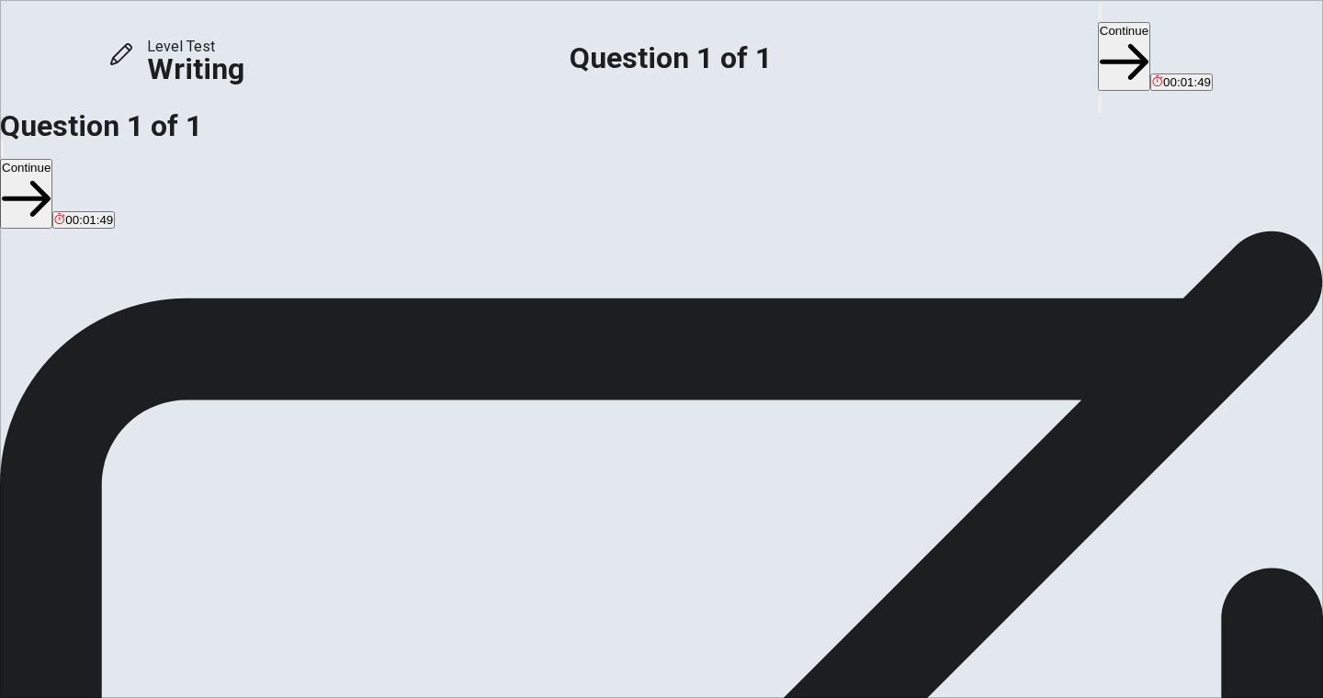
drag, startPoint x: 951, startPoint y: 262, endPoint x: 894, endPoint y: 265, distance: 57.0
drag, startPoint x: 1054, startPoint y: 269, endPoint x: 890, endPoint y: 262, distance: 164.6
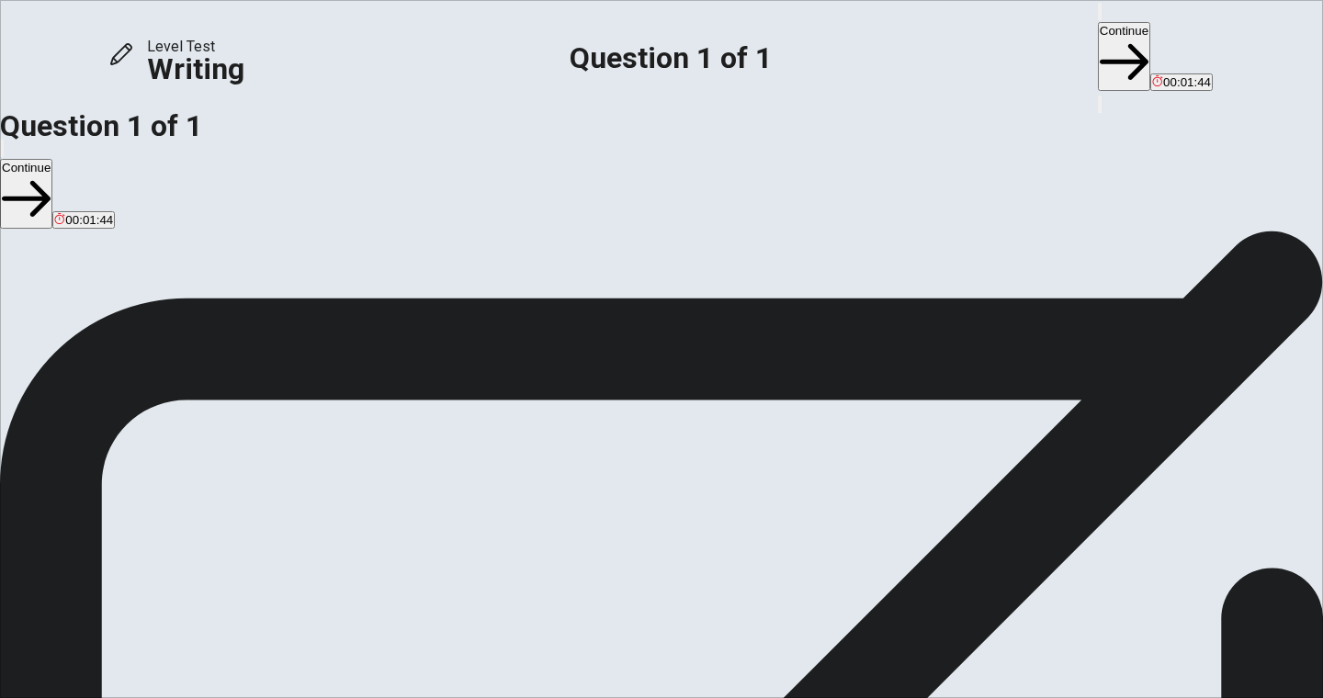
drag, startPoint x: 768, startPoint y: 283, endPoint x: 840, endPoint y: 286, distance: 71.7
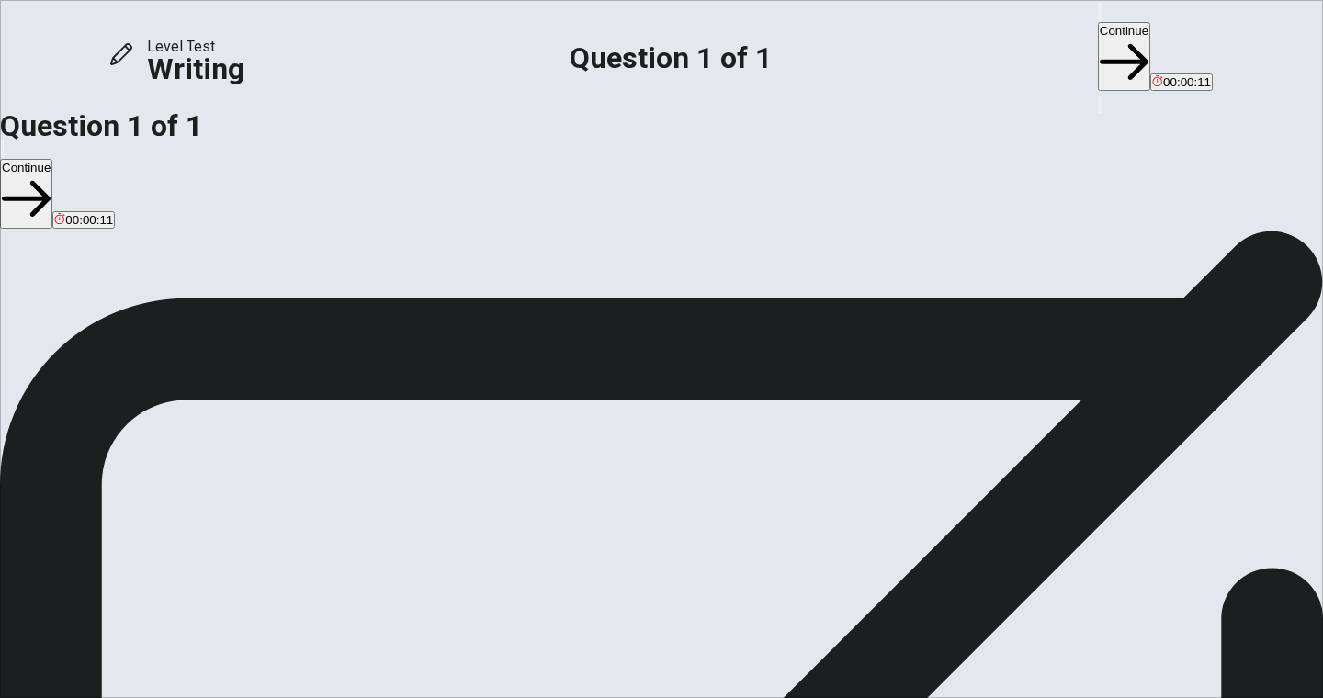
scroll to position [34, 0]
type textarea "In recent year, people pay more attention to "Right". For example, people have …"
click at [1098, 41] on button "Continue" at bounding box center [1124, 56] width 52 height 69
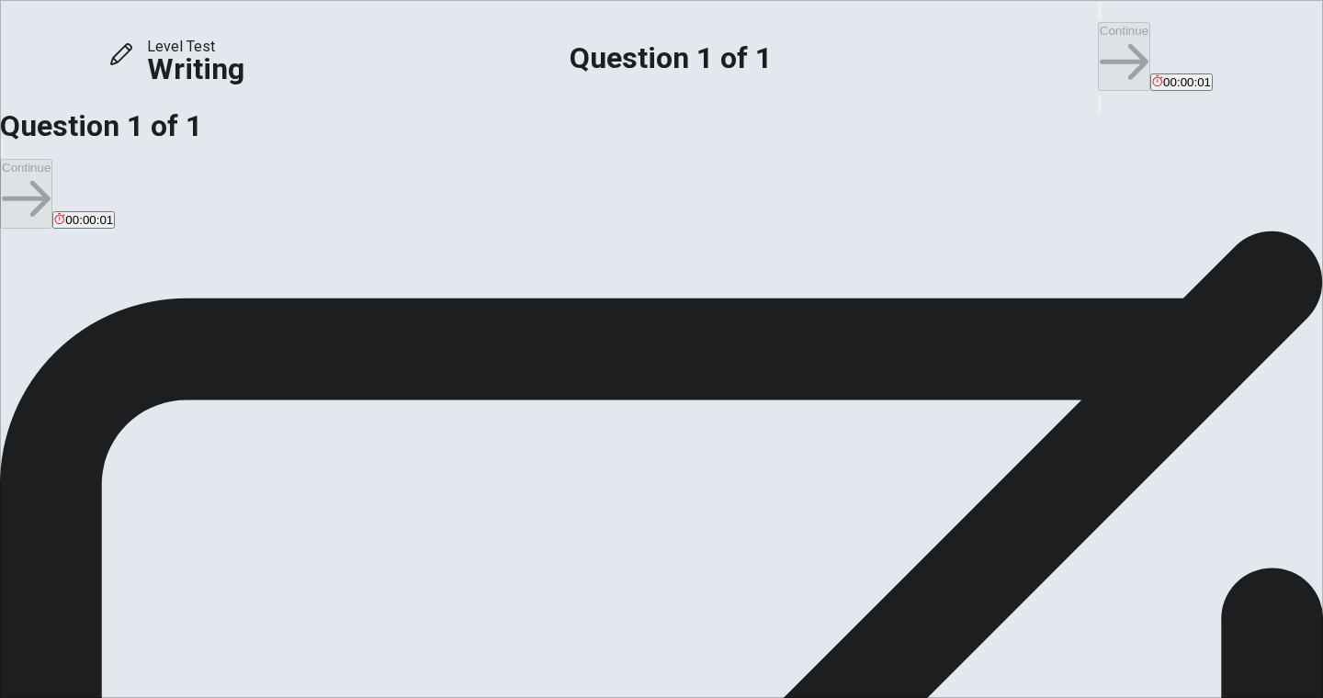
scroll to position [0, 0]
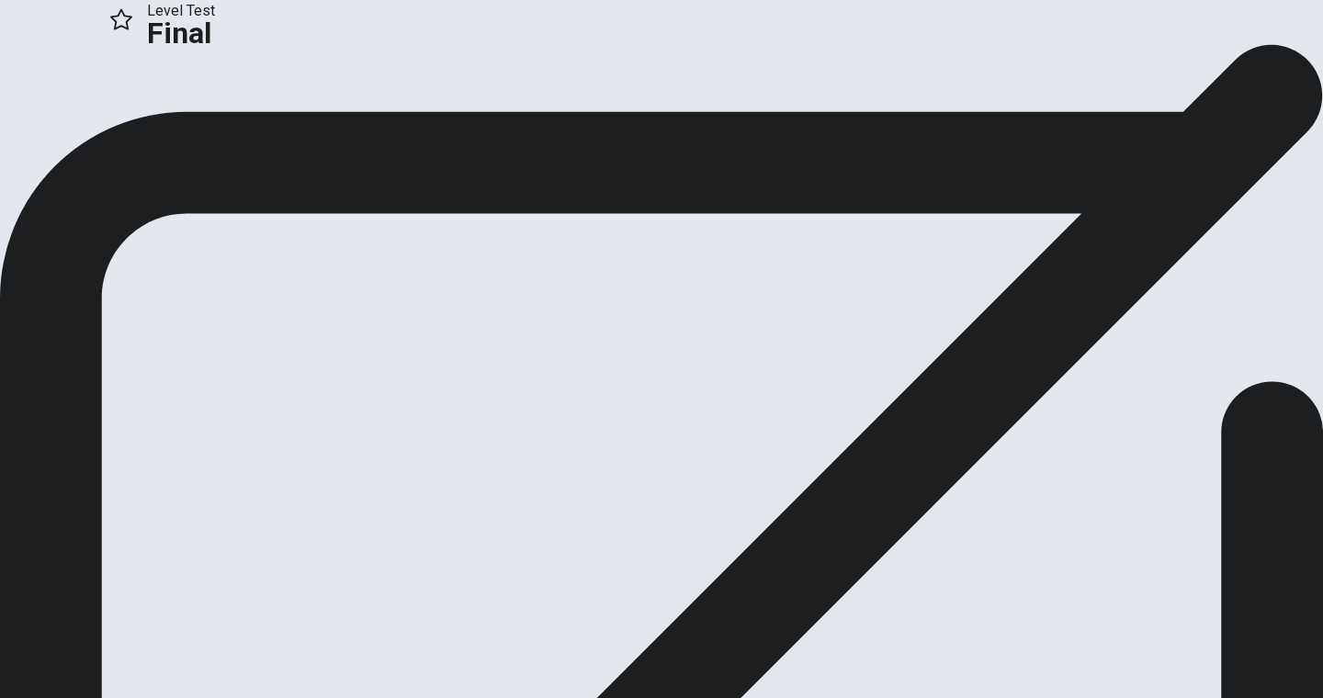
click at [74, 135] on button "Continue" at bounding box center [37, 122] width 74 height 25
